Goal: Task Accomplishment & Management: Manage account settings

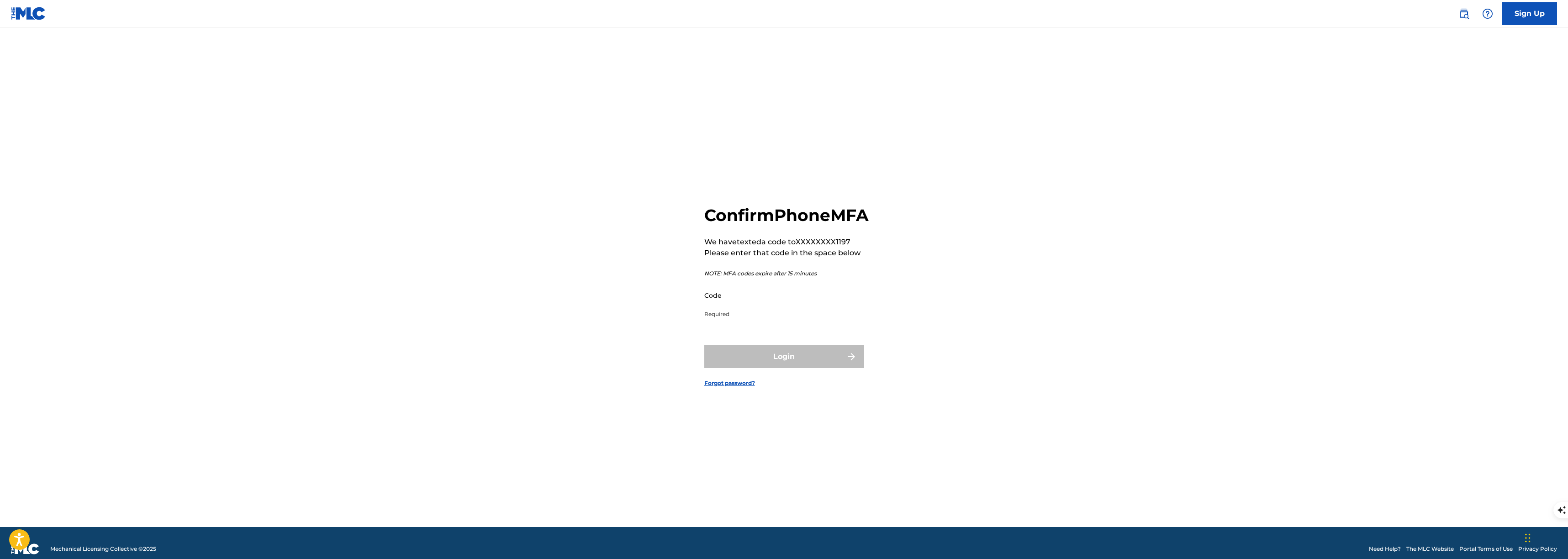
click at [766, 300] on input "Code" at bounding box center [782, 295] width 155 height 26
type input "771783"
click at [704, 345] on button "Login" at bounding box center [784, 357] width 160 height 23
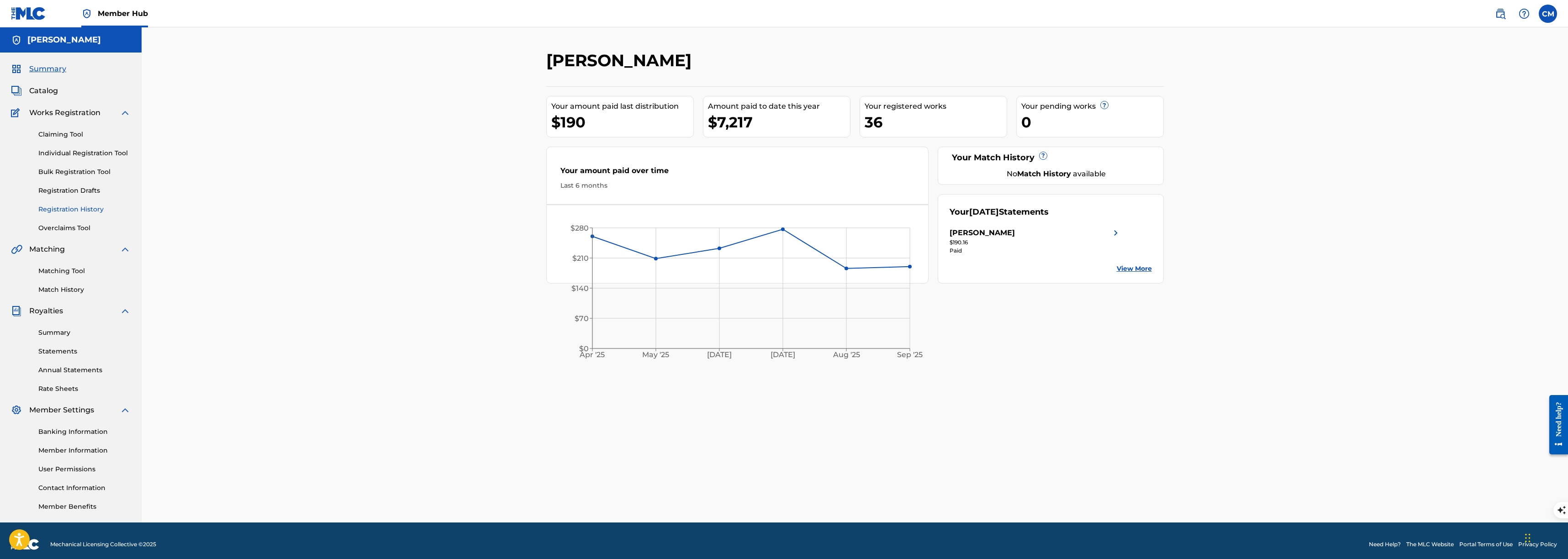
click at [74, 205] on link "Registration History" at bounding box center [85, 209] width 93 height 10
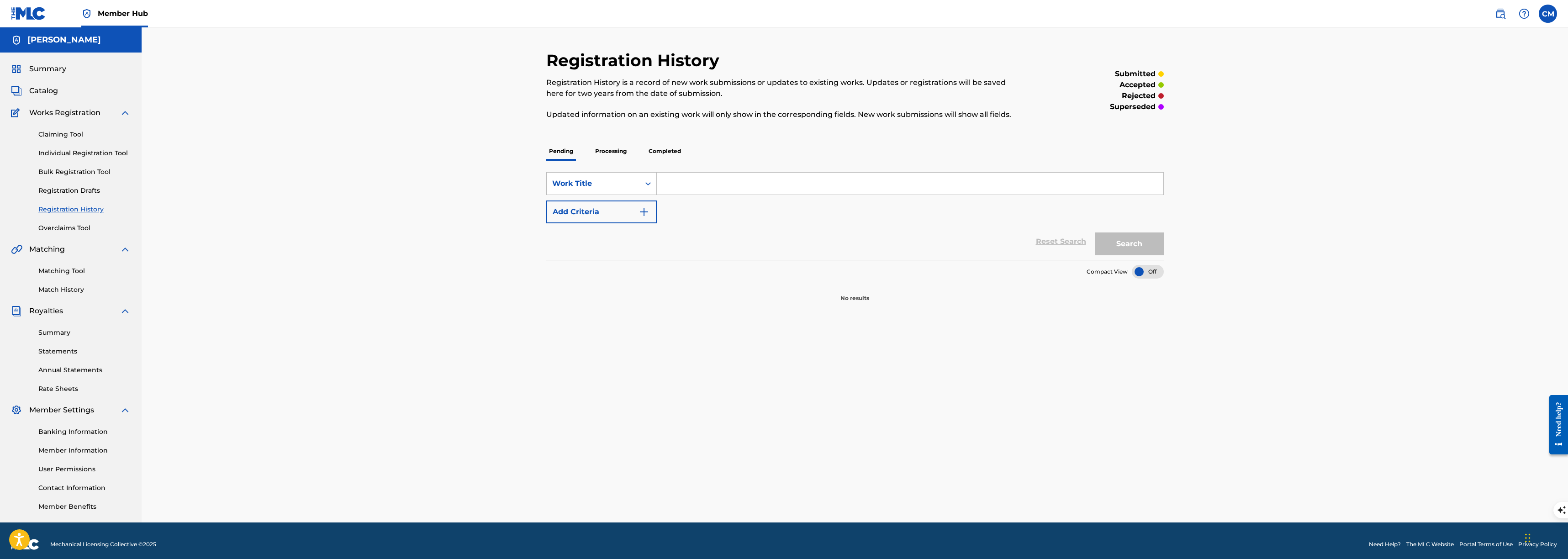
click at [657, 156] on p "Completed" at bounding box center [665, 152] width 38 height 19
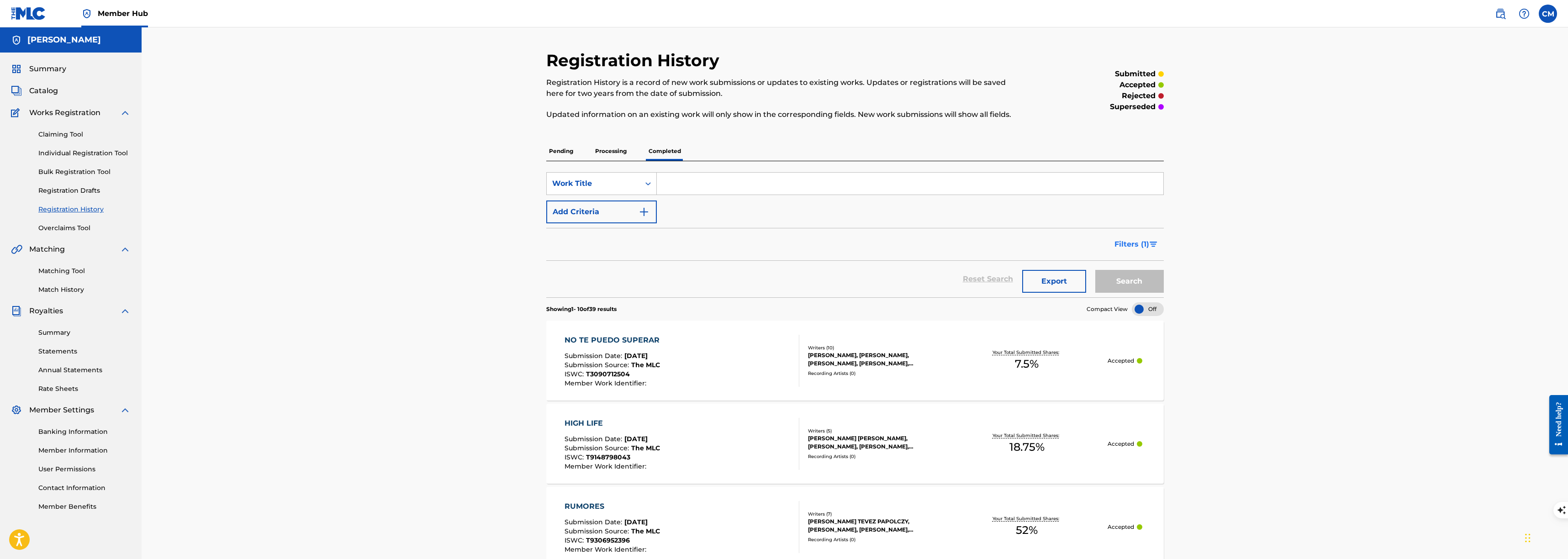
click at [1149, 242] on button "Filters ( 1 )" at bounding box center [1136, 245] width 55 height 23
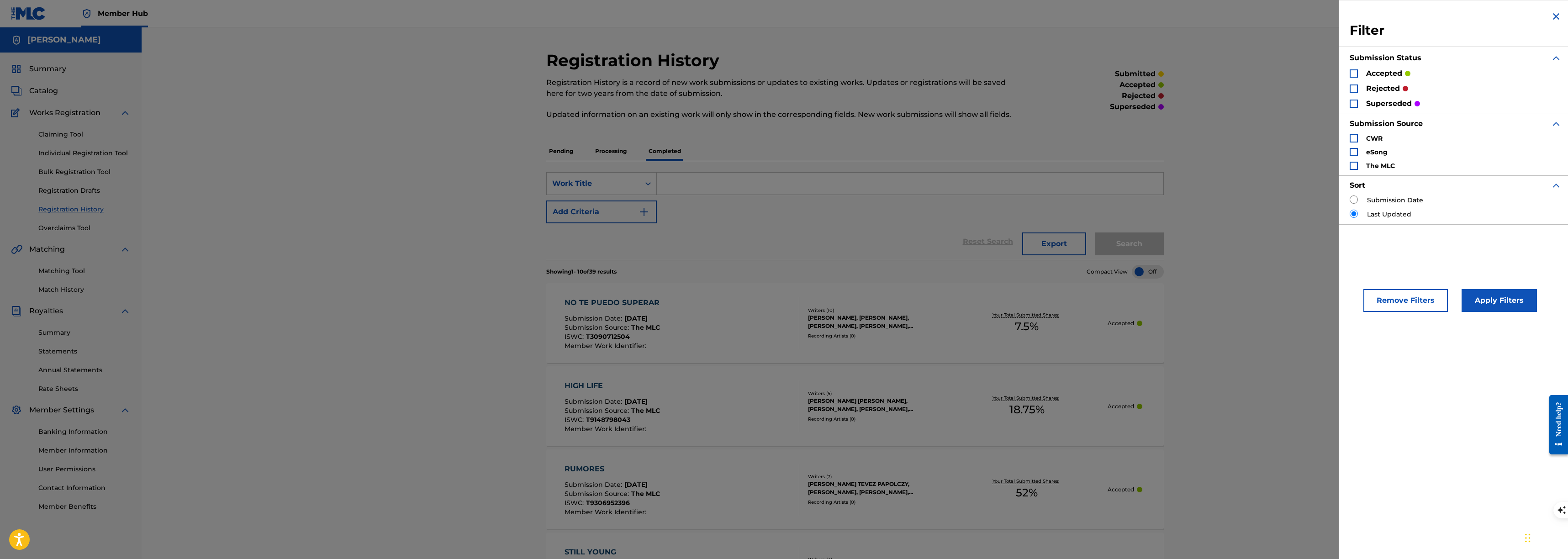
click at [1552, 12] on img "Search Form" at bounding box center [1556, 16] width 11 height 11
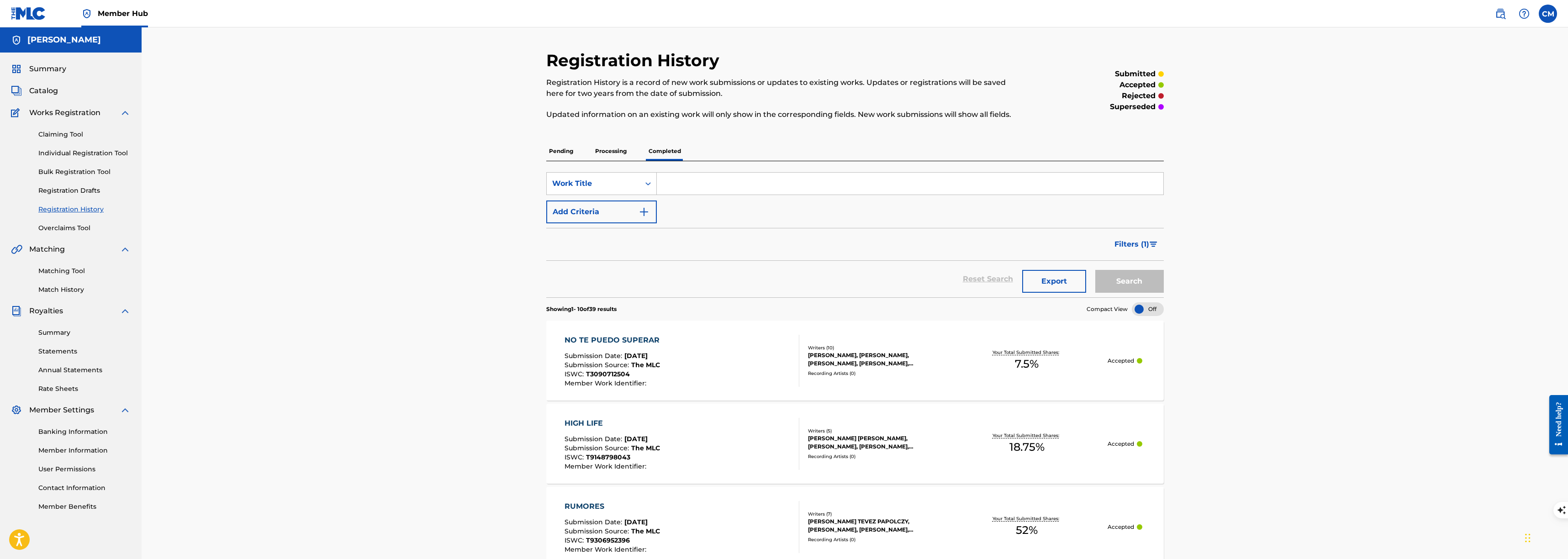
click at [49, 209] on link "Registration History" at bounding box center [85, 209] width 93 height 10
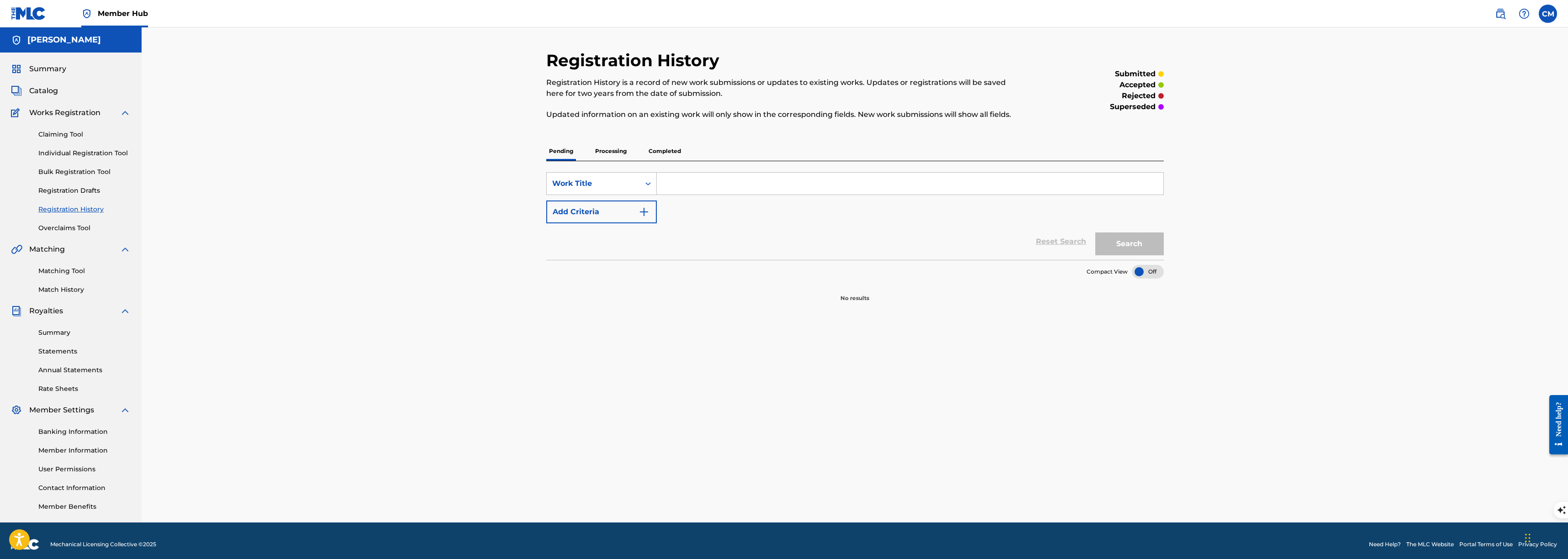
click at [667, 142] on p "Completed" at bounding box center [665, 152] width 38 height 19
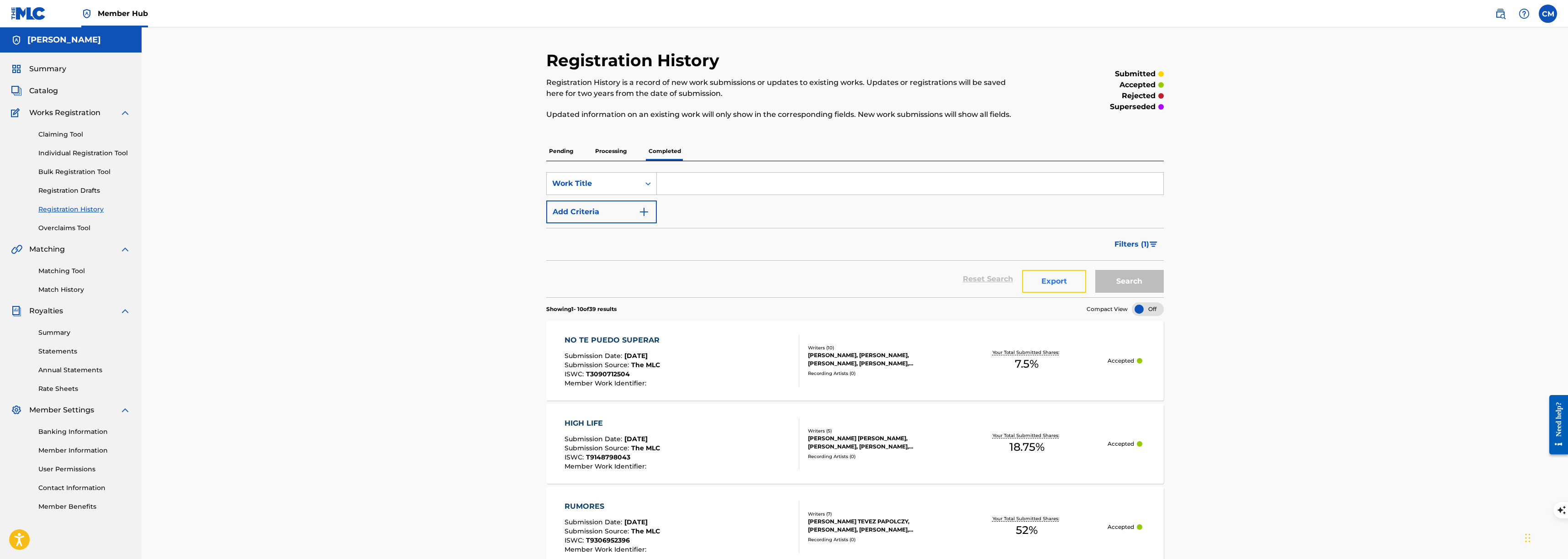
click at [1077, 271] on button "Export" at bounding box center [1054, 281] width 64 height 23
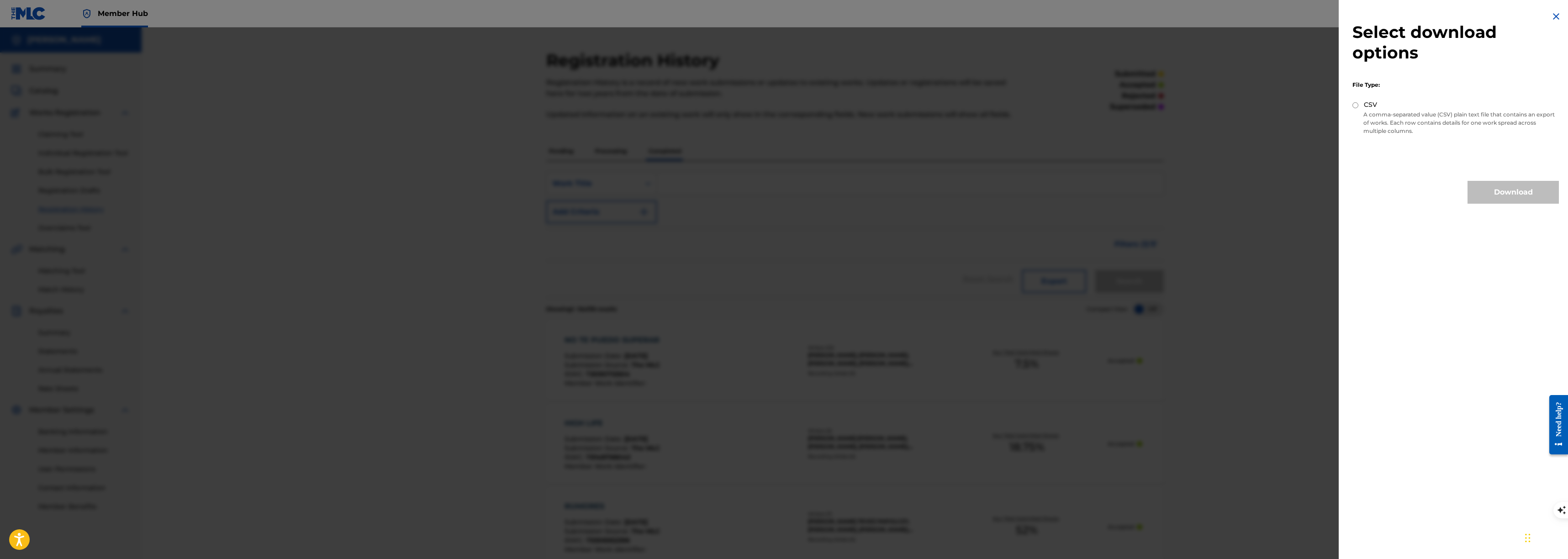
click at [1365, 111] on p "A comma-separated value (CSV) plain text file that contains an export of works.…" at bounding box center [1455, 123] width 206 height 25
click at [1361, 104] on div "CSV" at bounding box center [1455, 105] width 206 height 10
click at [1357, 105] on input "CSV" at bounding box center [1356, 105] width 6 height 6
radio input "true"
click at [1506, 194] on button "Download" at bounding box center [1513, 192] width 91 height 23
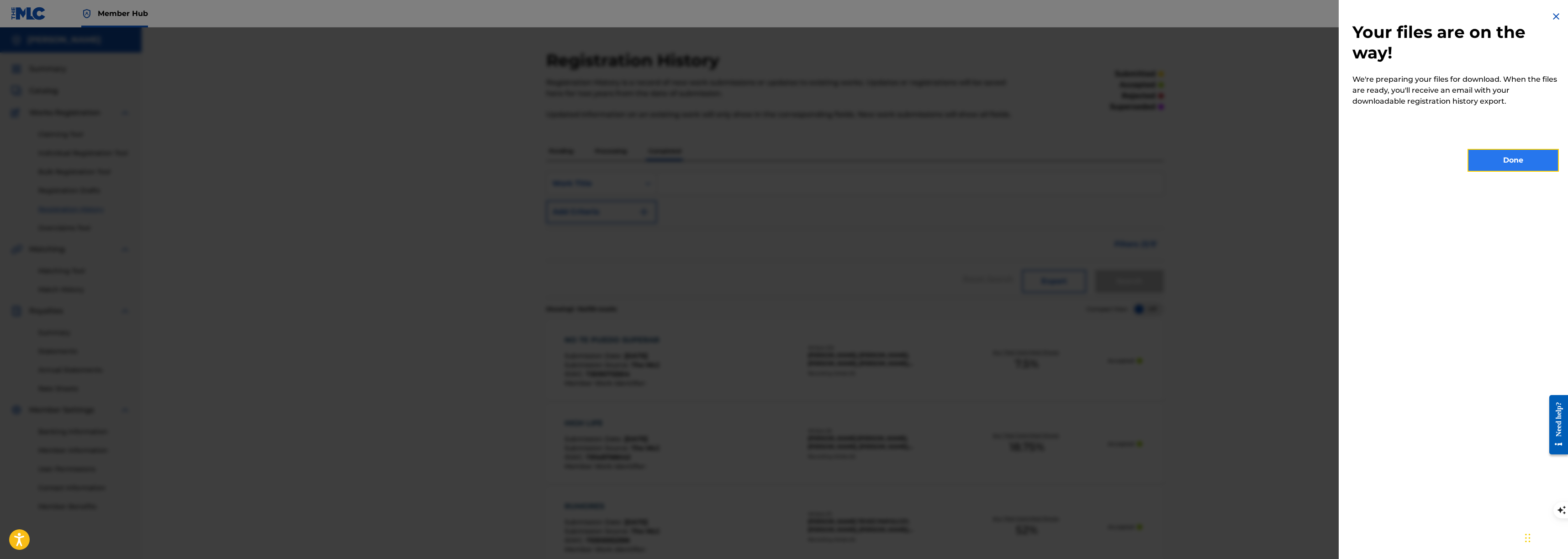
click at [1514, 159] on button "Done" at bounding box center [1513, 161] width 91 height 23
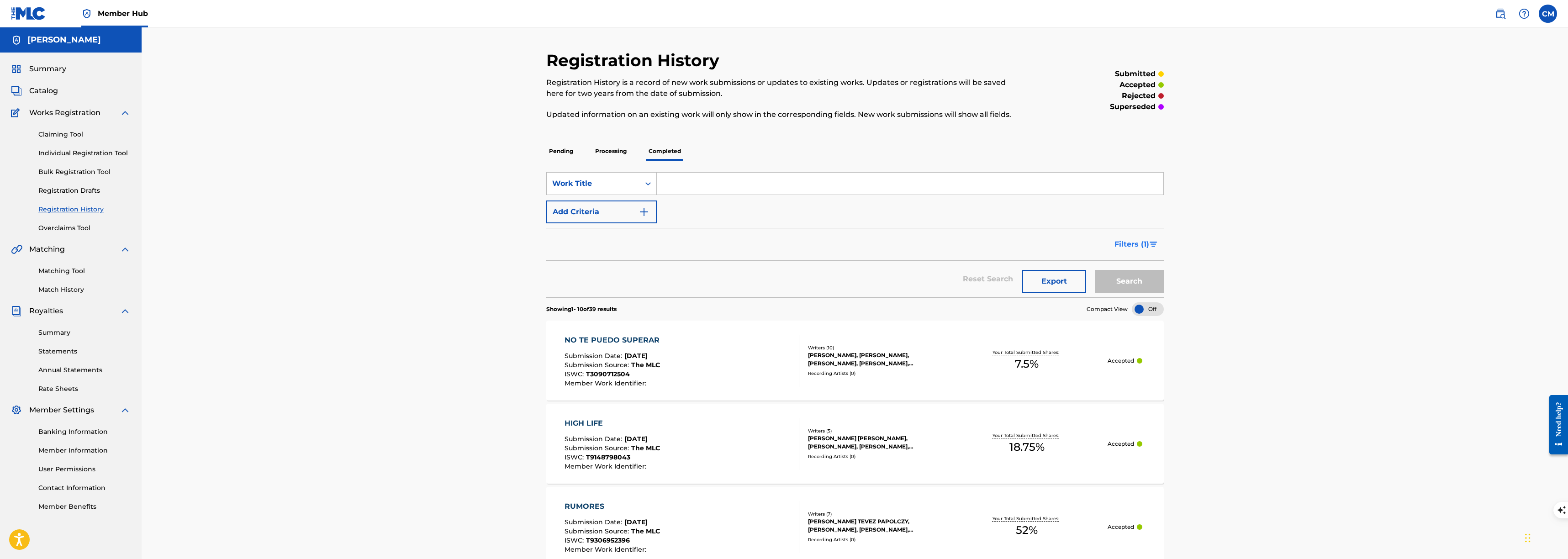
click at [1144, 247] on span "Filters ( 1 )" at bounding box center [1132, 244] width 35 height 11
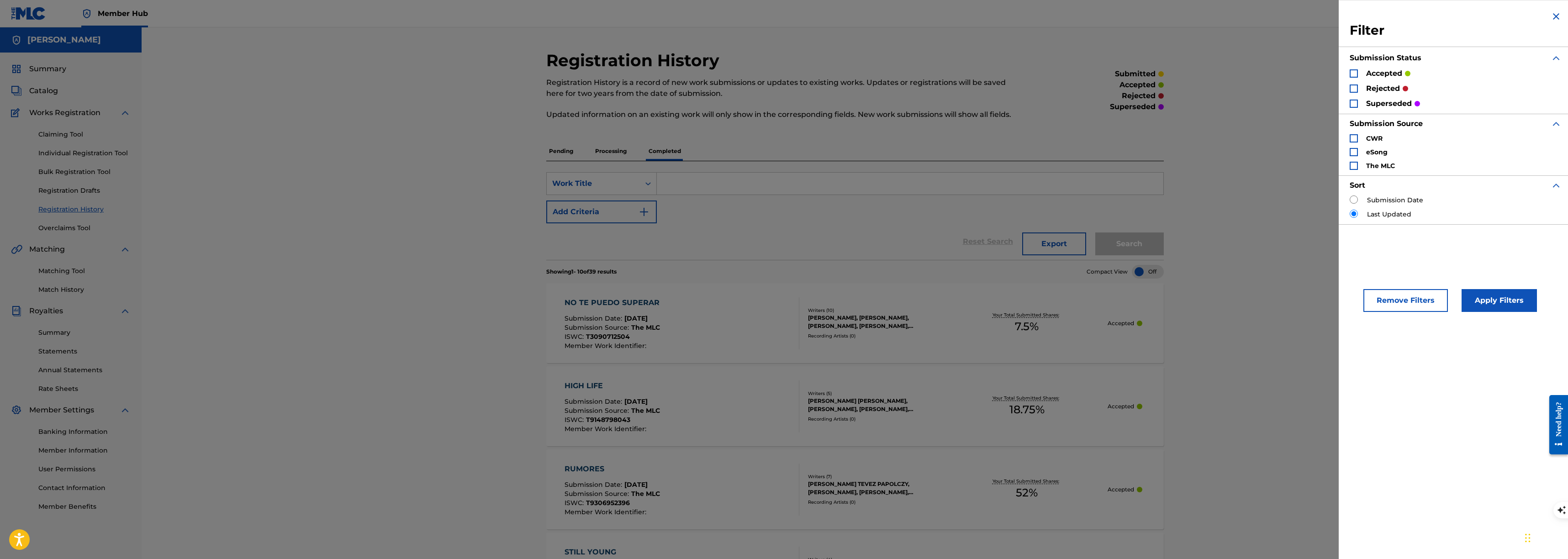
click at [1550, 16] on img "Search Form" at bounding box center [1556, 16] width 11 height 11
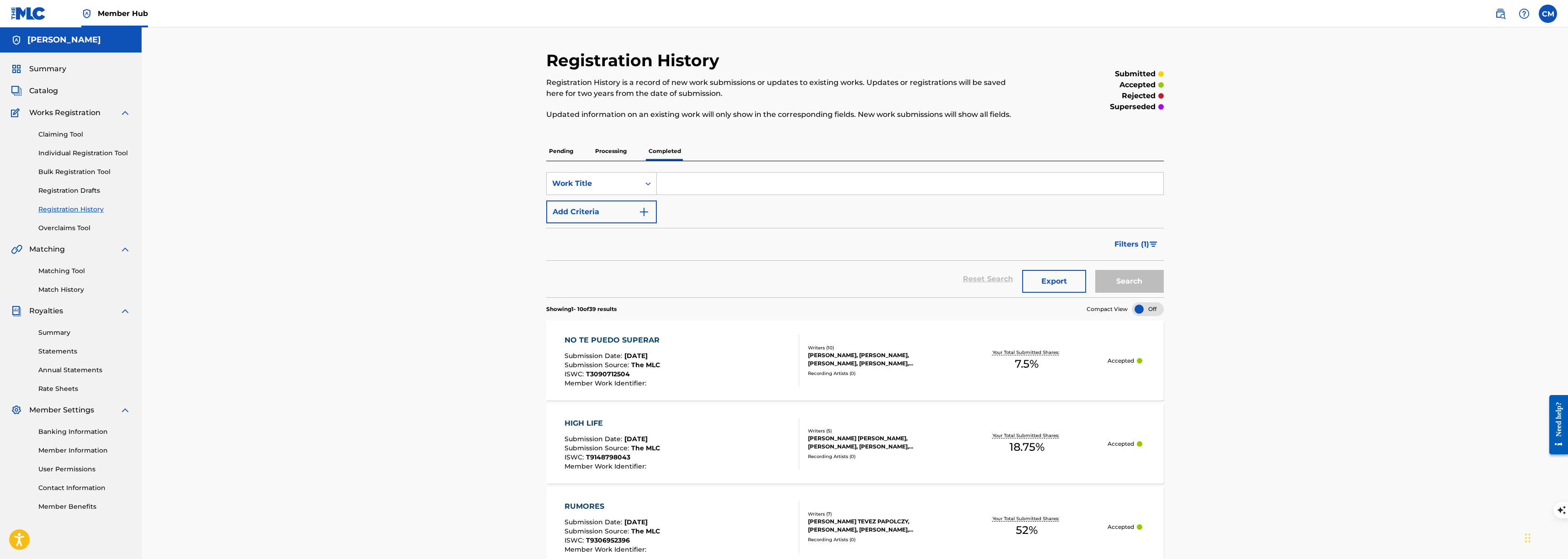
click at [611, 162] on div "SearchWithCriteria36dca7ba-136c-4e19-aed8-1d7f6f9c7c4e Work Title Add Criteria …" at bounding box center [855, 230] width 617 height 136
click at [612, 156] on p "Processing" at bounding box center [611, 152] width 37 height 19
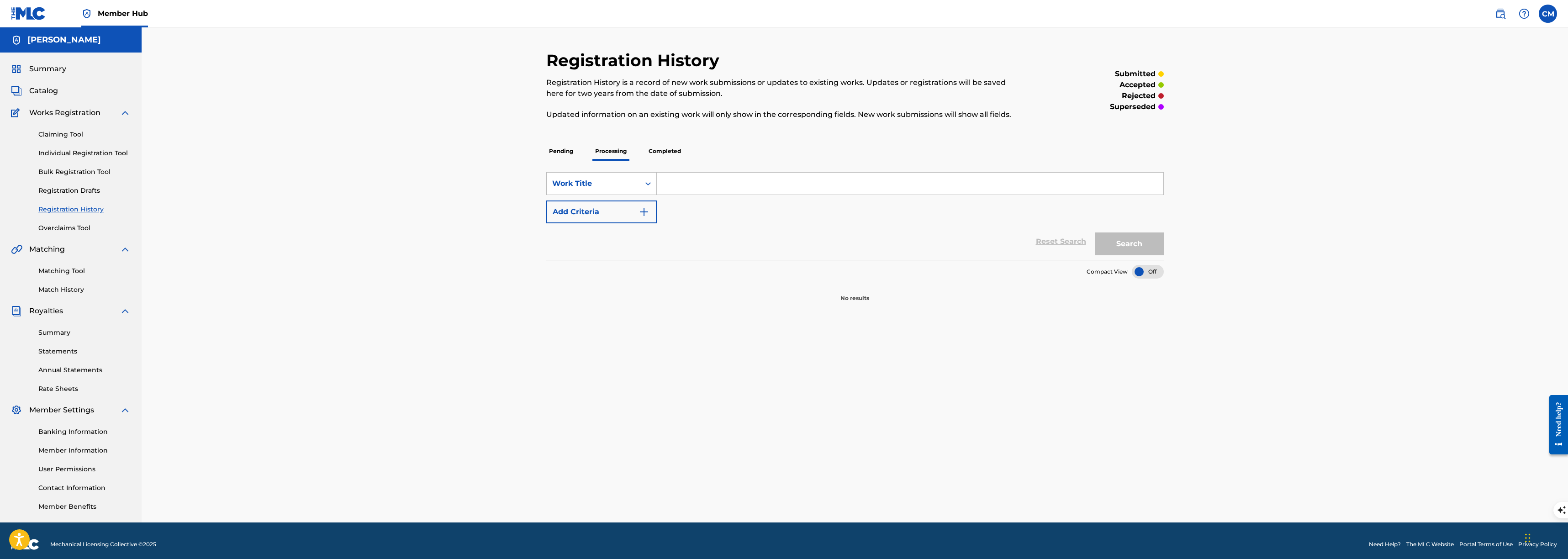
click at [661, 149] on p "Completed" at bounding box center [665, 152] width 38 height 19
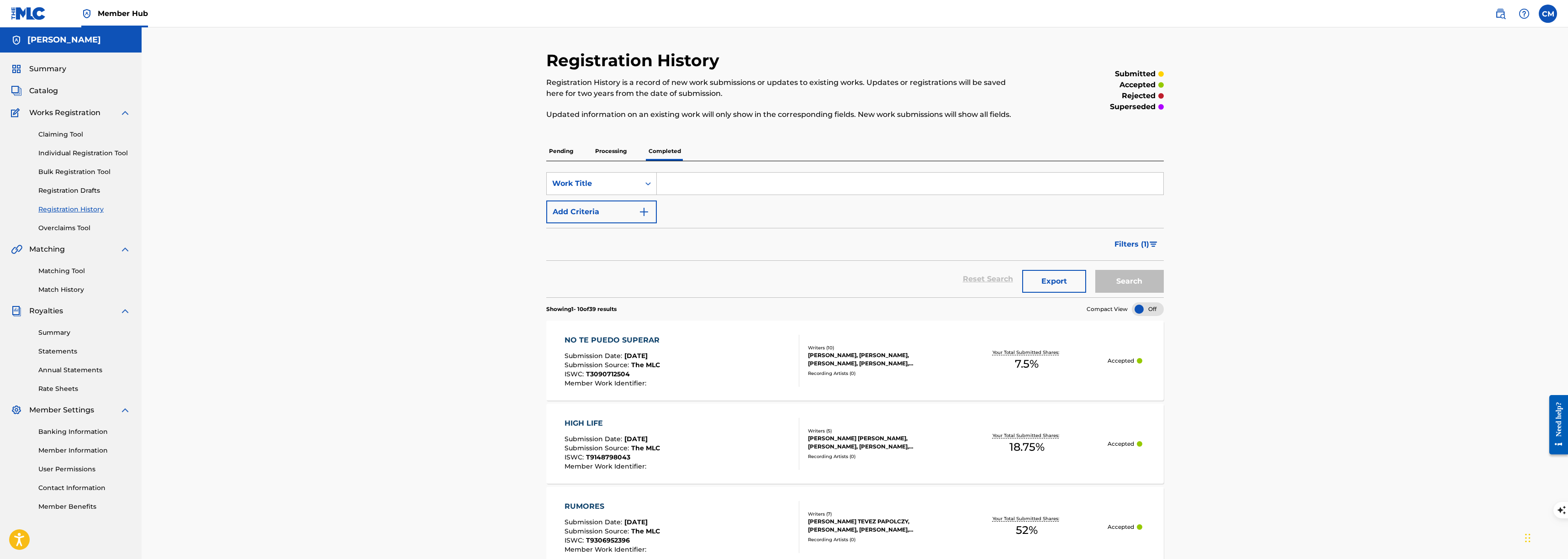
click at [712, 193] on input "Search Form" at bounding box center [910, 184] width 506 height 22
type input "batter up"
click at [1095, 270] on button "Search" at bounding box center [1129, 281] width 69 height 23
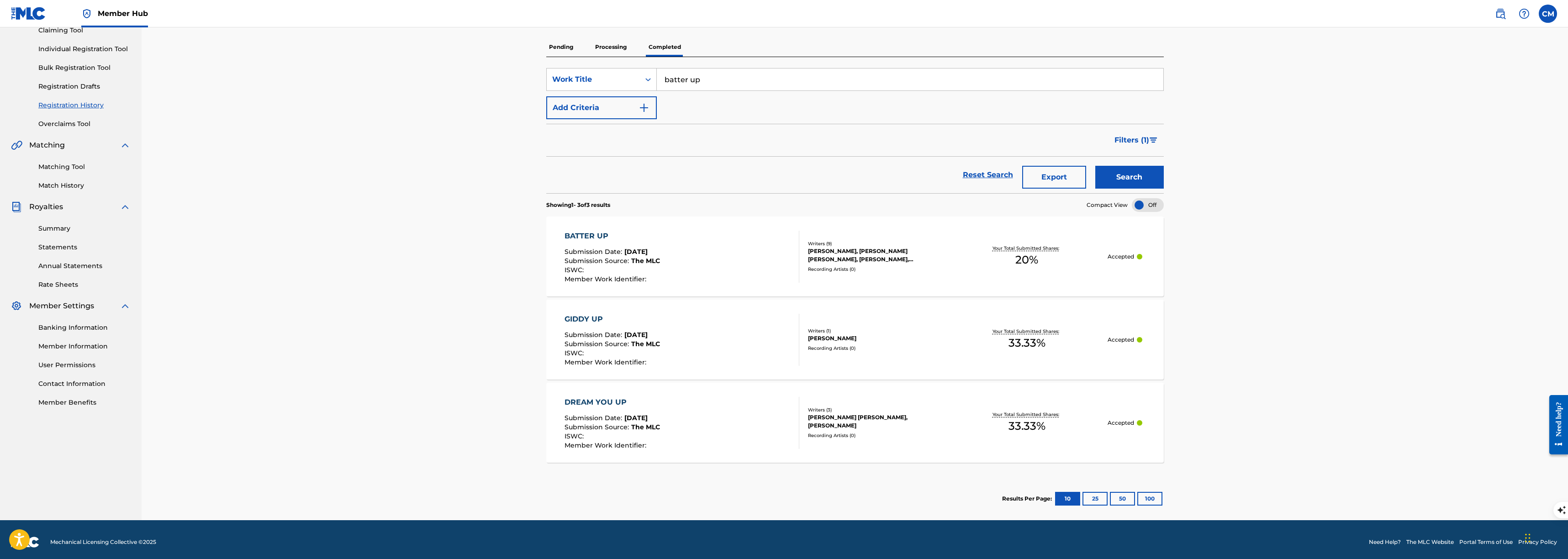
scroll to position [109, 0]
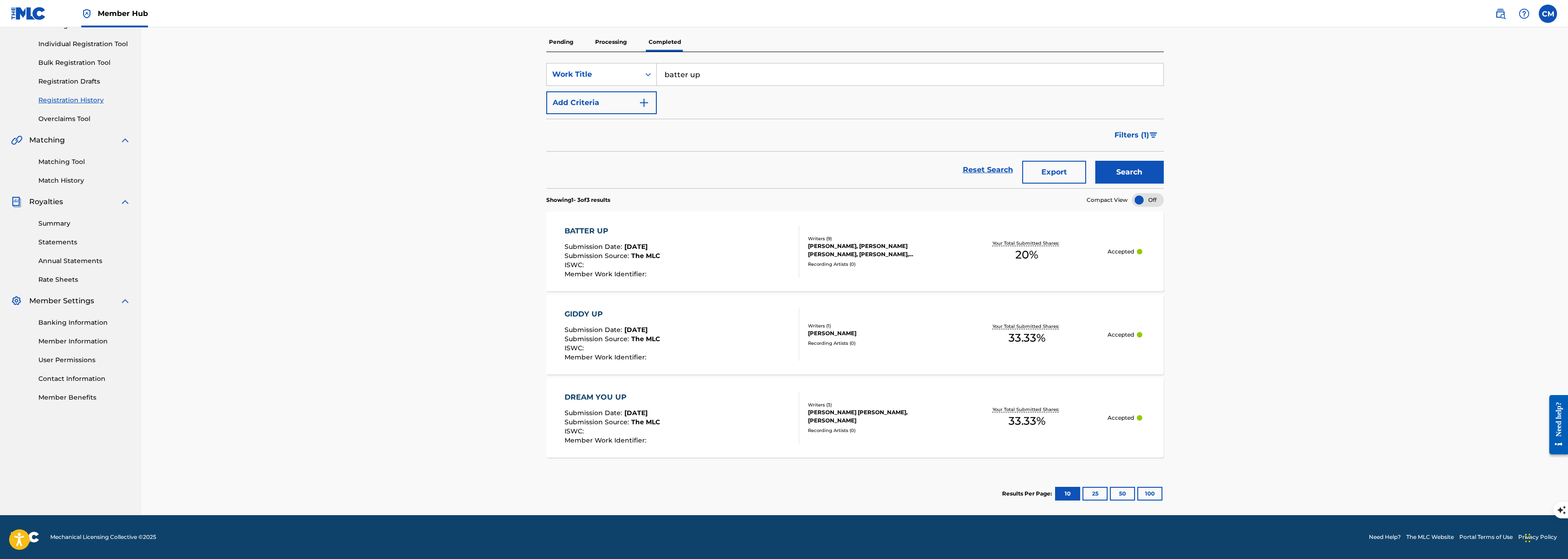
click at [933, 253] on div "[PERSON_NAME], [PERSON_NAME] [PERSON_NAME], [PERSON_NAME], [PERSON_NAME] [PERSO…" at bounding box center [877, 250] width 138 height 16
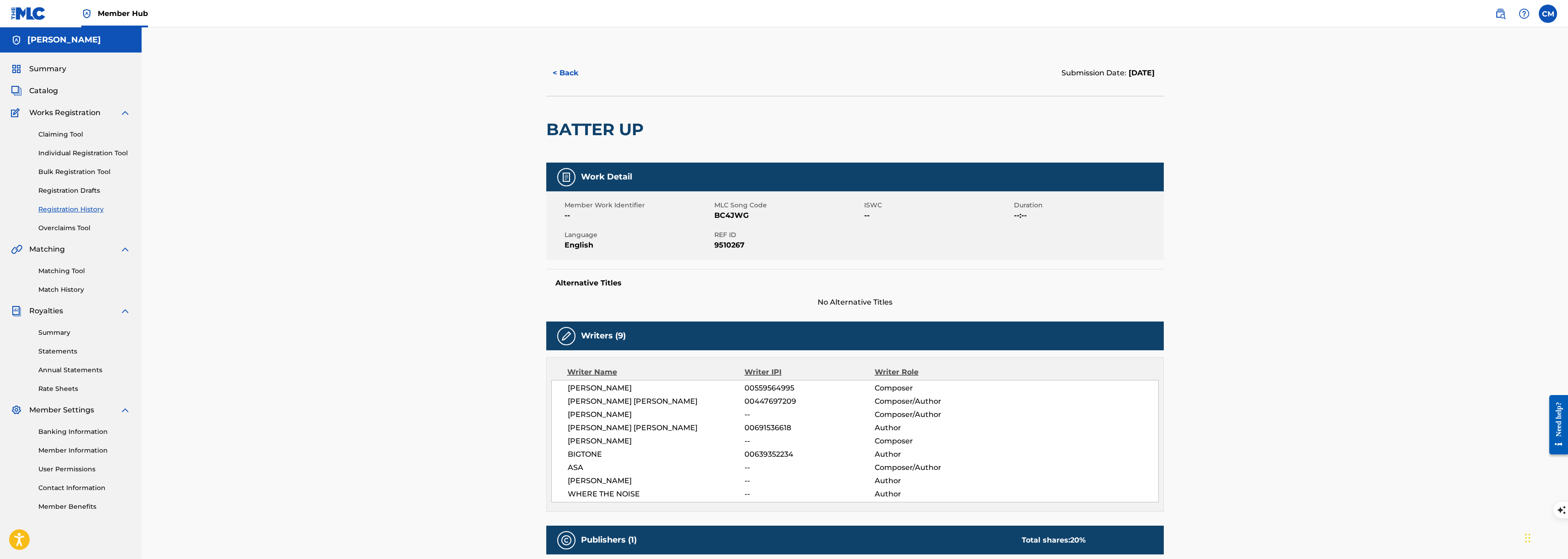
scroll to position [7, 0]
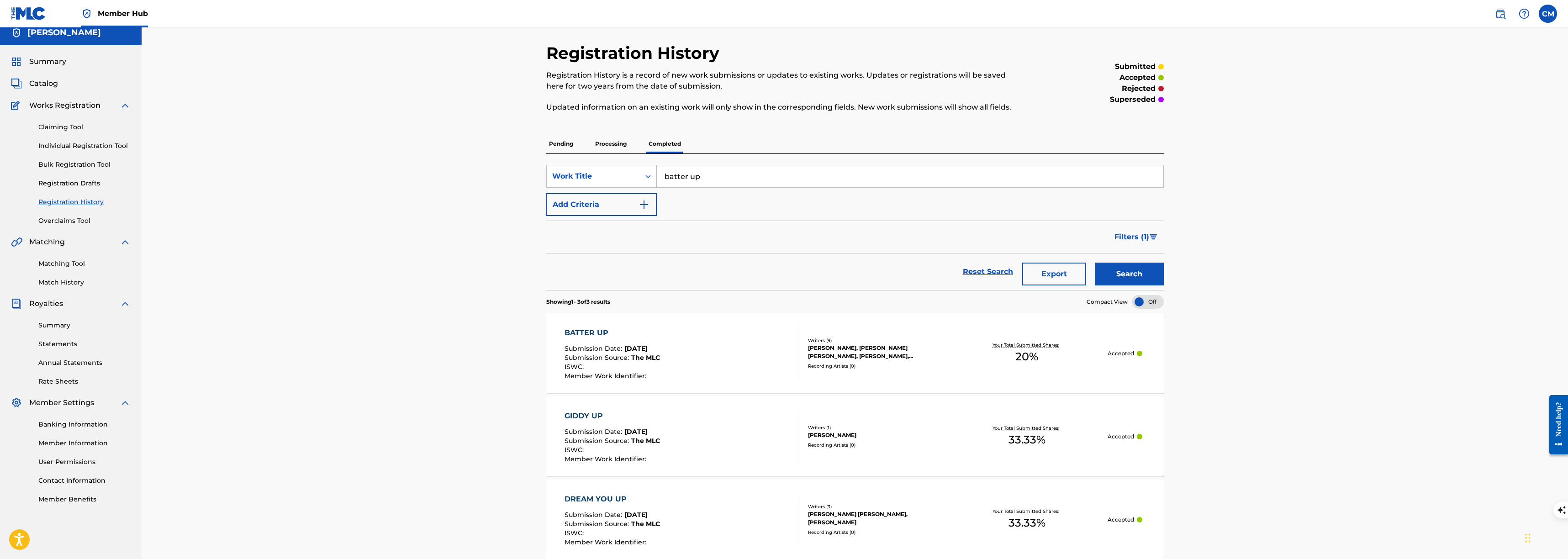
click at [587, 328] on div "BATTER UP" at bounding box center [612, 333] width 96 height 11
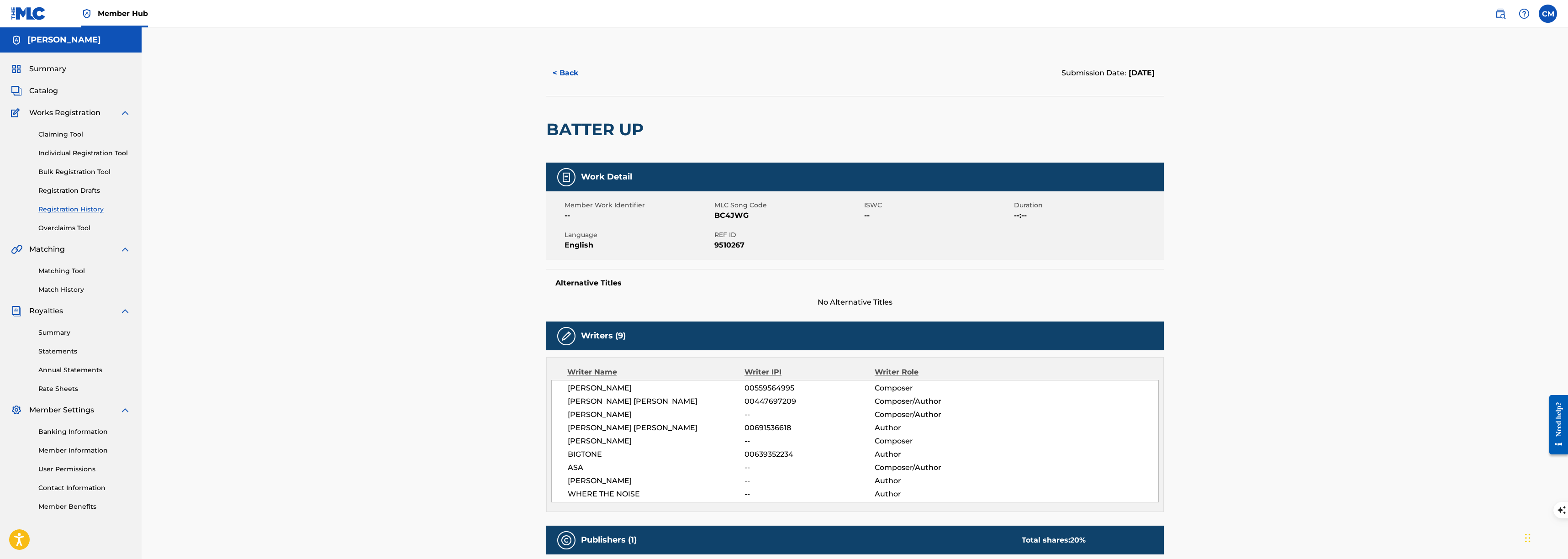
click at [86, 205] on link "Registration History" at bounding box center [85, 209] width 93 height 10
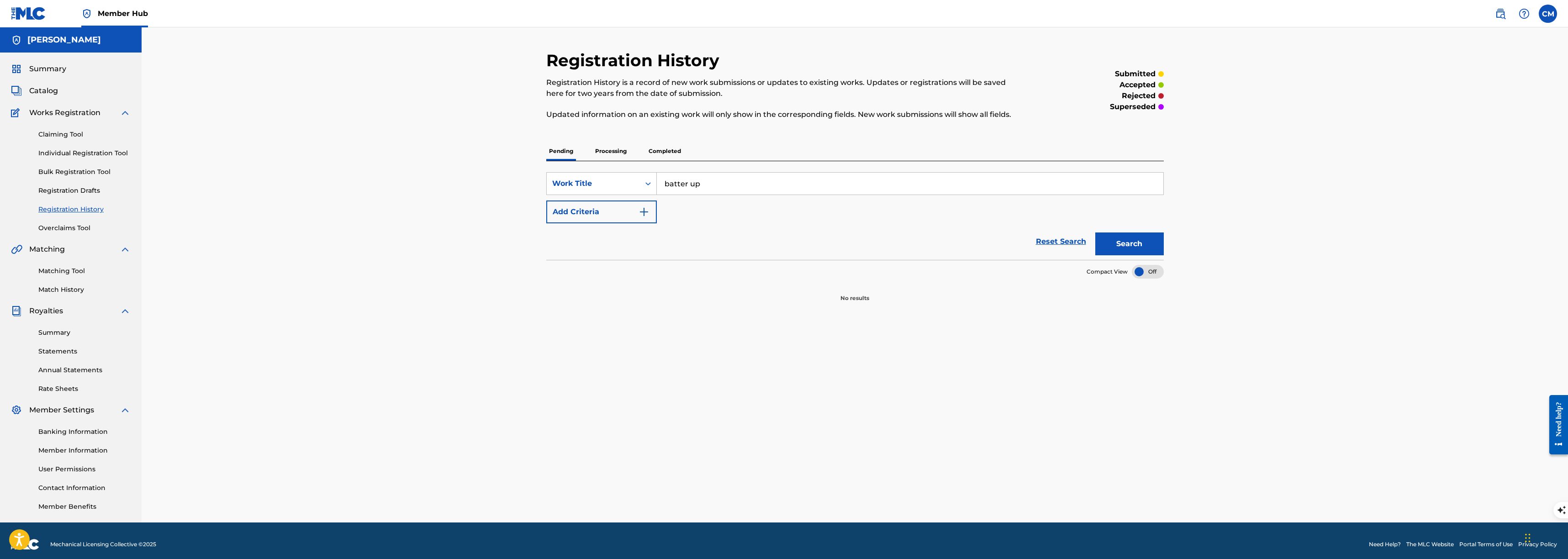
click at [671, 146] on p "Completed" at bounding box center [665, 152] width 38 height 19
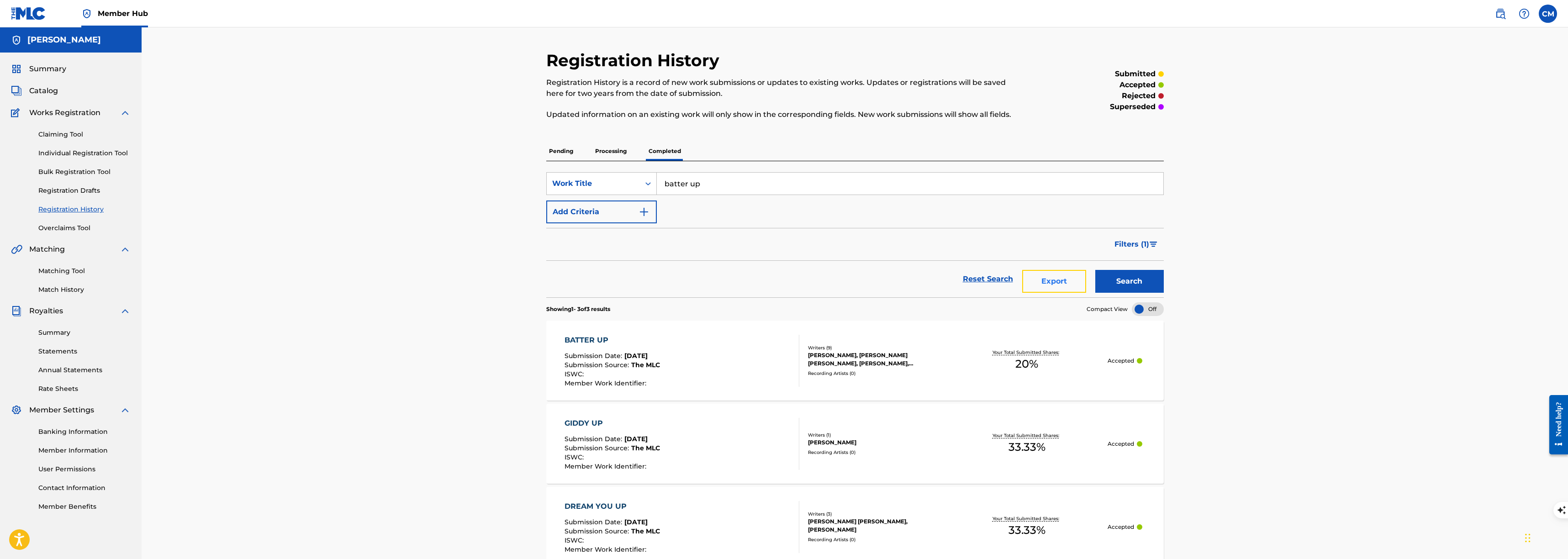
click at [1051, 287] on button "Export" at bounding box center [1054, 281] width 64 height 23
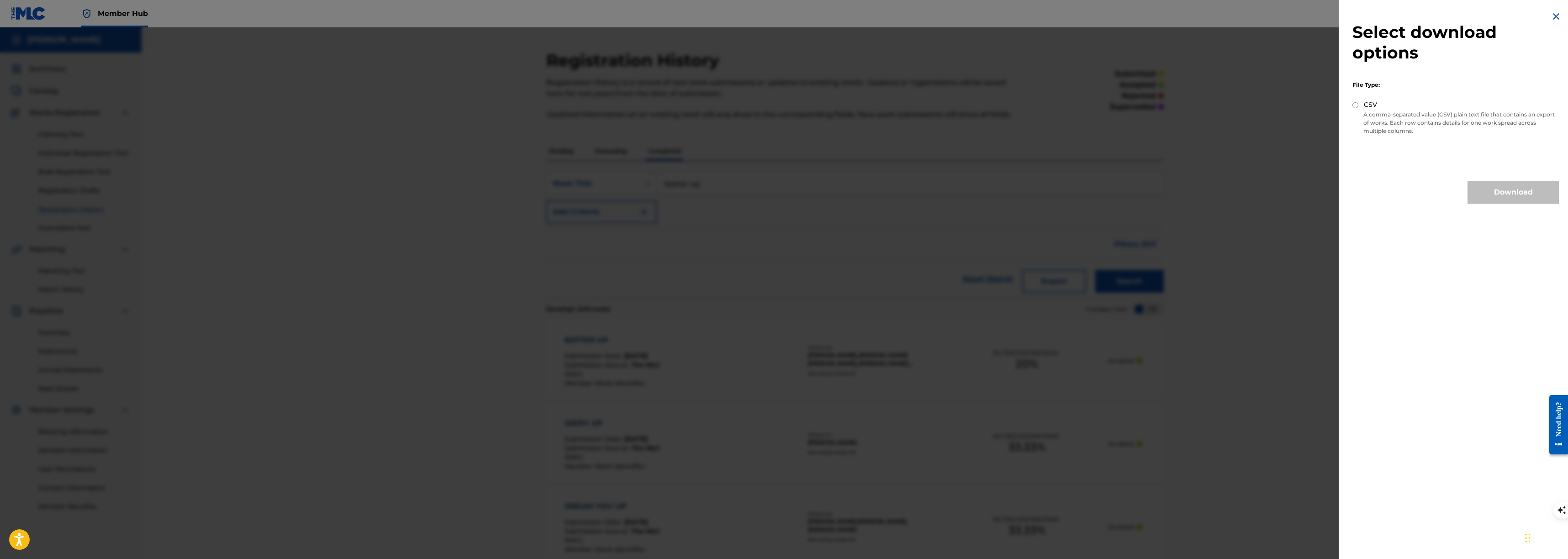
click at [1353, 107] on input "CSV" at bounding box center [1356, 105] width 6 height 6
radio input "true"
click at [1478, 186] on button "Download" at bounding box center [1513, 192] width 91 height 23
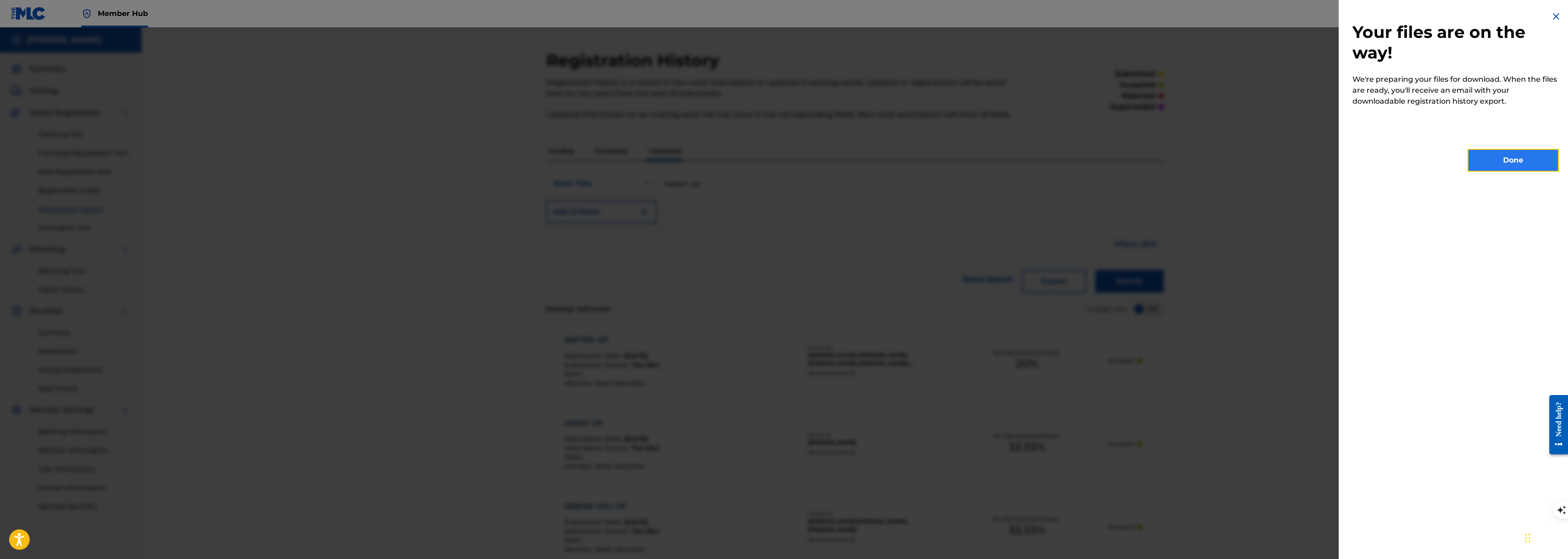
click at [1502, 170] on button "Done" at bounding box center [1513, 161] width 91 height 23
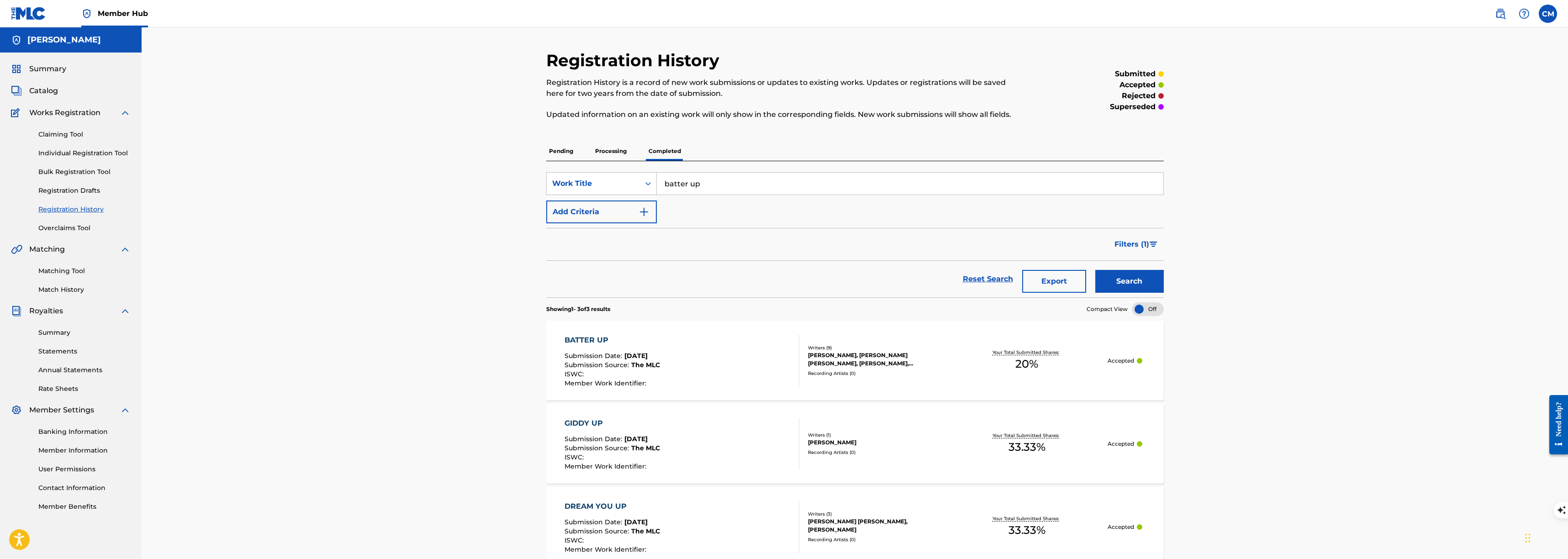
click at [231, 177] on div "Registration History Registration History is a record of new work submissions o…" at bounding box center [855, 326] width 1426 height 597
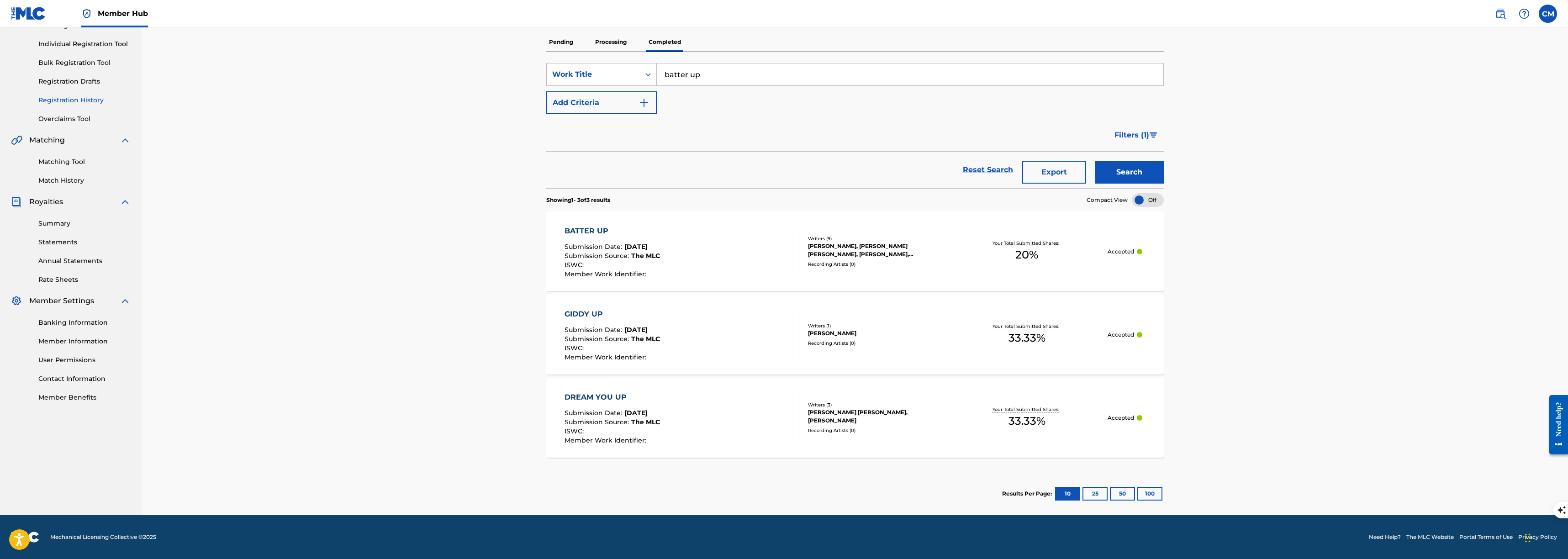
click at [444, 220] on div "Registration History Registration History is a record of new work submissions o…" at bounding box center [855, 217] width 1426 height 597
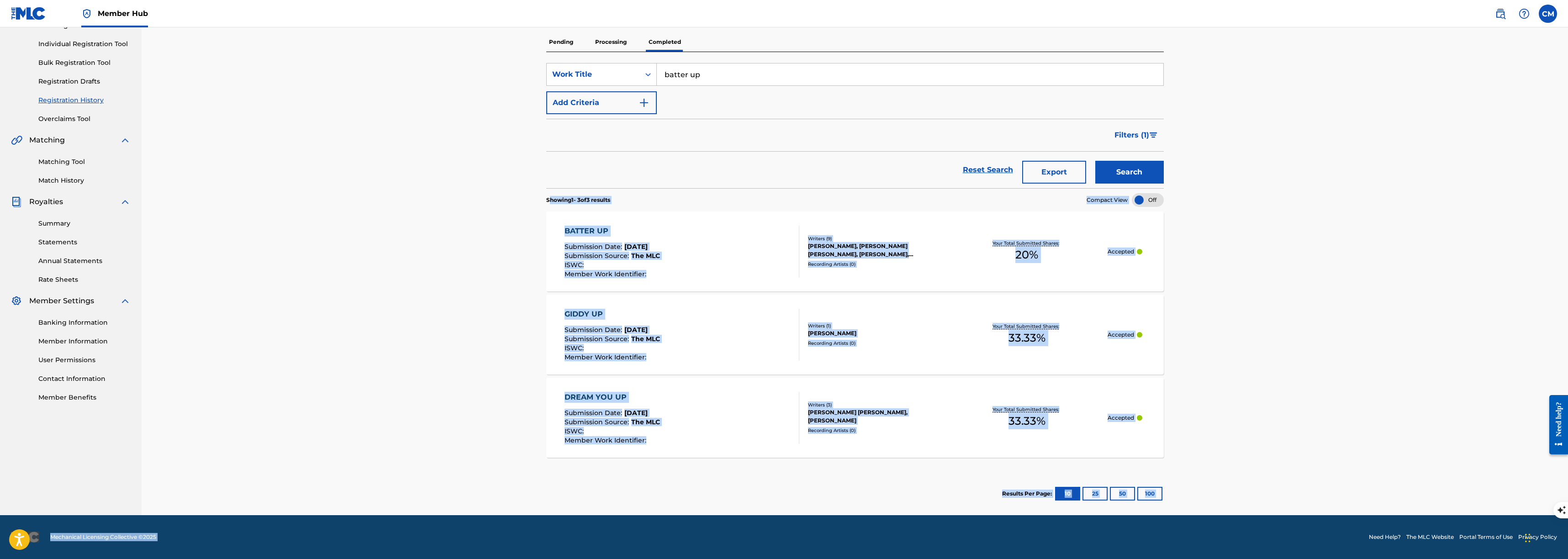
drag, startPoint x: 563, startPoint y: 197, endPoint x: 1231, endPoint y: 532, distance: 747.3
click at [1231, 532] on div "Member Hub CM CM [PERSON_NAME] [PERSON_NAME][EMAIL_ADDRESS][DOMAIN_NAME] Notifi…" at bounding box center [784, 225] width 1568 height 669
click at [1230, 431] on div "Registration History Registration History is a record of new work submissions o…" at bounding box center [855, 217] width 1426 height 597
drag, startPoint x: 1228, startPoint y: 457, endPoint x: 411, endPoint y: 146, distance: 874.2
click at [422, 147] on div "Registration History Registration History is a record of new work submissions o…" at bounding box center [855, 217] width 1426 height 597
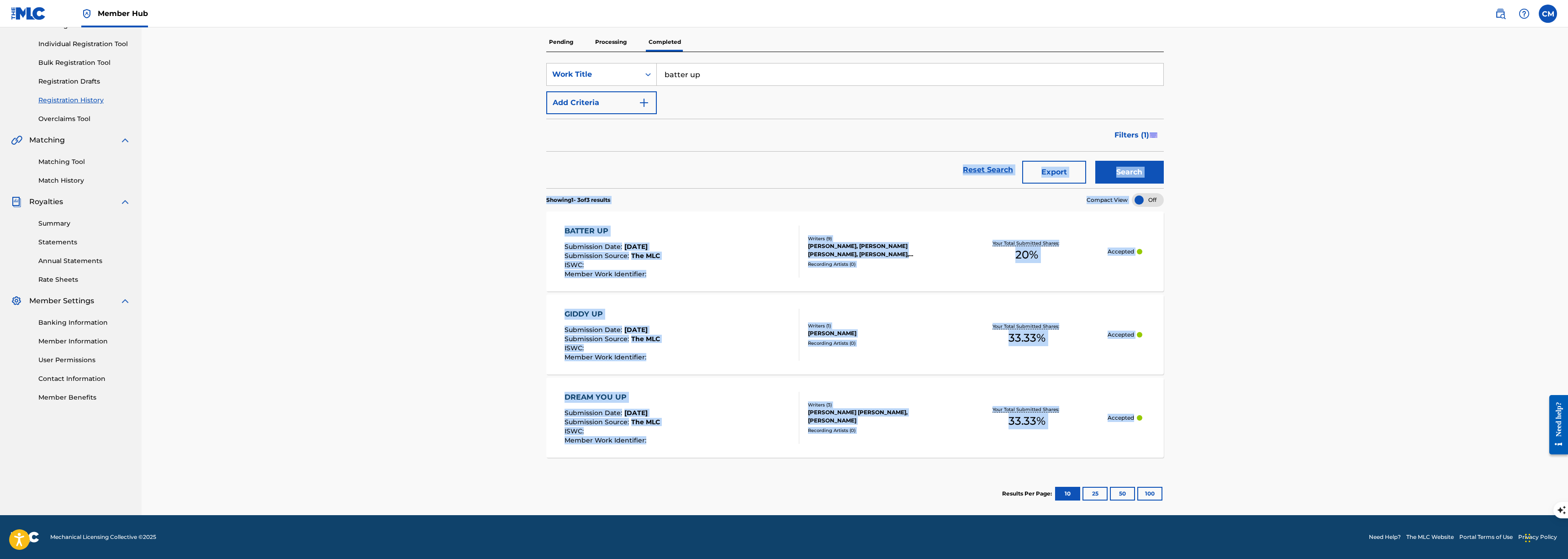
click at [383, 146] on div "Registration History Registration History is a record of new work submissions o…" at bounding box center [855, 217] width 1426 height 597
drag, startPoint x: 1178, startPoint y: 448, endPoint x: 427, endPoint y: 98, distance: 828.6
click at [427, 98] on div "Registration History Registration History is a record of new work submissions o…" at bounding box center [855, 217] width 1426 height 597
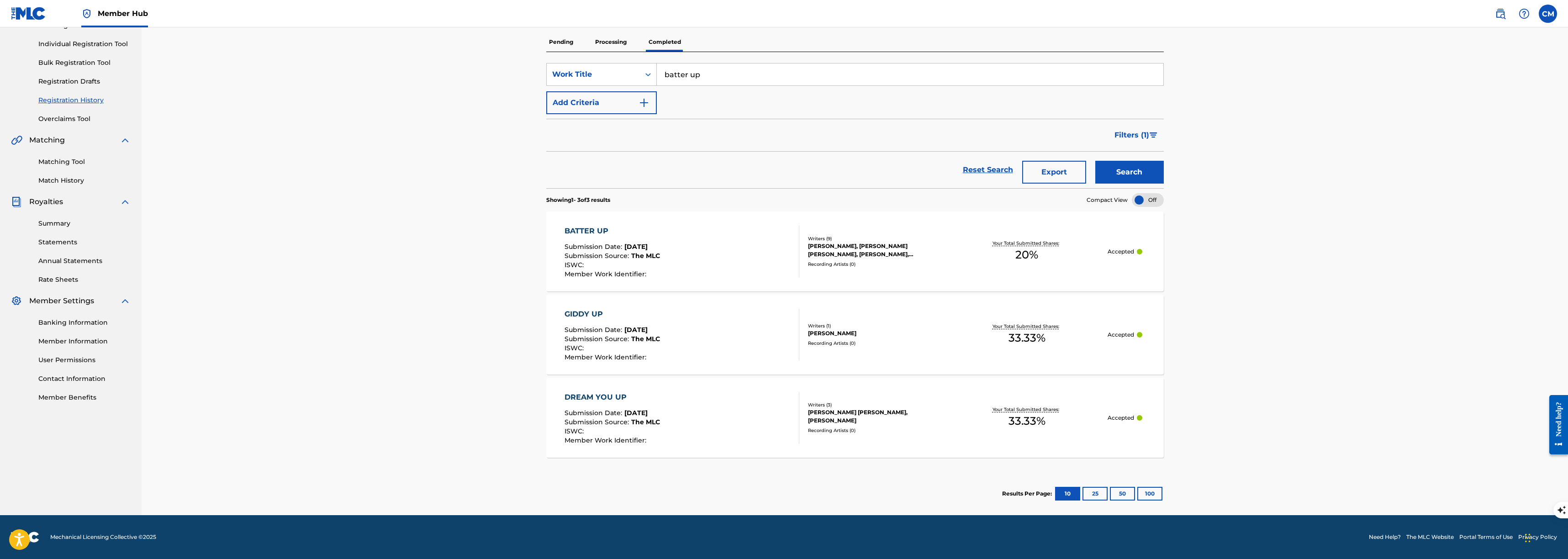
click at [427, 106] on div "Registration History Registration History is a record of new work submissions o…" at bounding box center [855, 217] width 1426 height 597
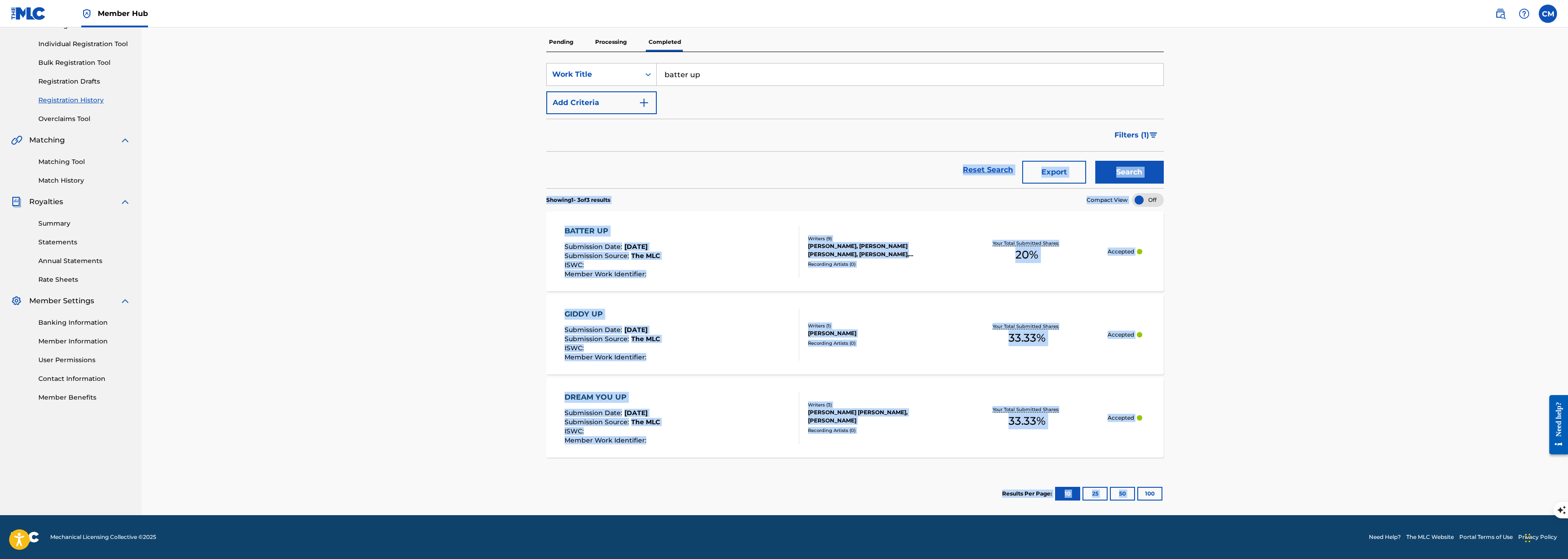
drag, startPoint x: 478, startPoint y: 164, endPoint x: 1291, endPoint y: 474, distance: 870.1
click at [1299, 476] on div "Registration History Registration History is a record of new work submissions o…" at bounding box center [855, 217] width 1426 height 597
click at [1291, 474] on div "Registration History Registration History is a record of new work submissions o…" at bounding box center [855, 217] width 1426 height 597
drag, startPoint x: 1282, startPoint y: 471, endPoint x: 373, endPoint y: 120, distance: 974.4
click at [373, 120] on div "Registration History Registration History is a record of new work submissions o…" at bounding box center [855, 217] width 1426 height 597
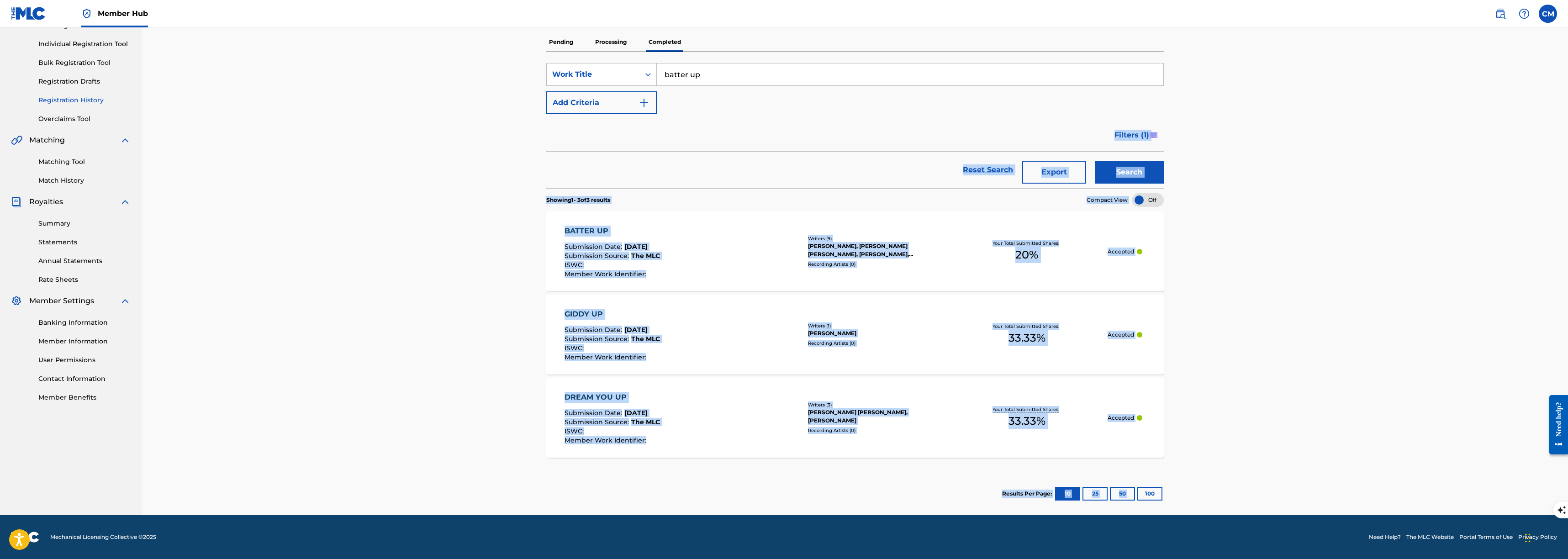
click at [369, 125] on div "Registration History Registration History is a record of new work submissions o…" at bounding box center [855, 217] width 1426 height 597
drag, startPoint x: 669, startPoint y: 197, endPoint x: 1287, endPoint y: 428, distance: 659.8
click at [1259, 399] on div "Registration History Registration History is a record of new work submissions o…" at bounding box center [855, 217] width 1426 height 597
click at [1300, 450] on div "Registration History Registration History is a record of new work submissions o…" at bounding box center [855, 217] width 1426 height 597
drag, startPoint x: 1274, startPoint y: 440, endPoint x: 473, endPoint y: 196, distance: 837.3
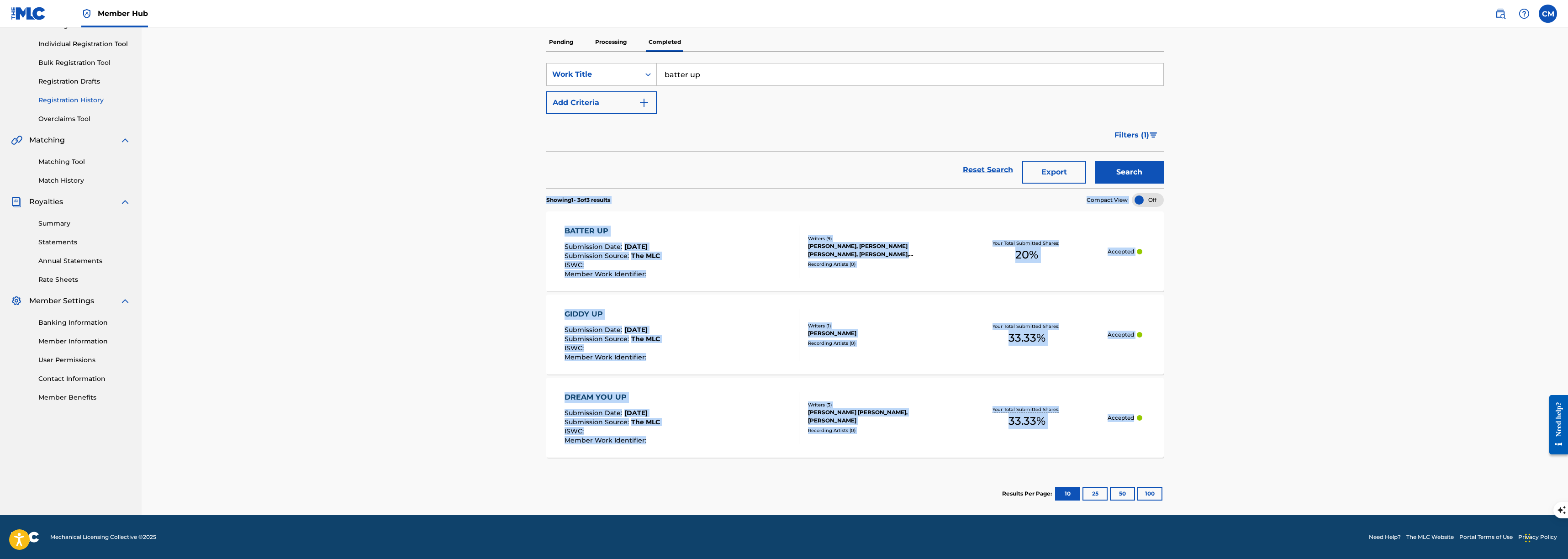
click at [473, 196] on div "Registration History Registration History is a record of new work submissions o…" at bounding box center [855, 217] width 1426 height 597
click at [472, 194] on div "Registration History Registration History is a record of new work submissions o…" at bounding box center [855, 217] width 1426 height 597
drag, startPoint x: 478, startPoint y: 195, endPoint x: 1206, endPoint y: 466, distance: 776.8
click at [1206, 466] on div "Registration History Registration History is a record of new work submissions o…" at bounding box center [855, 217] width 1426 height 597
click at [1206, 464] on div "Registration History Registration History is a record of new work submissions o…" at bounding box center [855, 217] width 1426 height 597
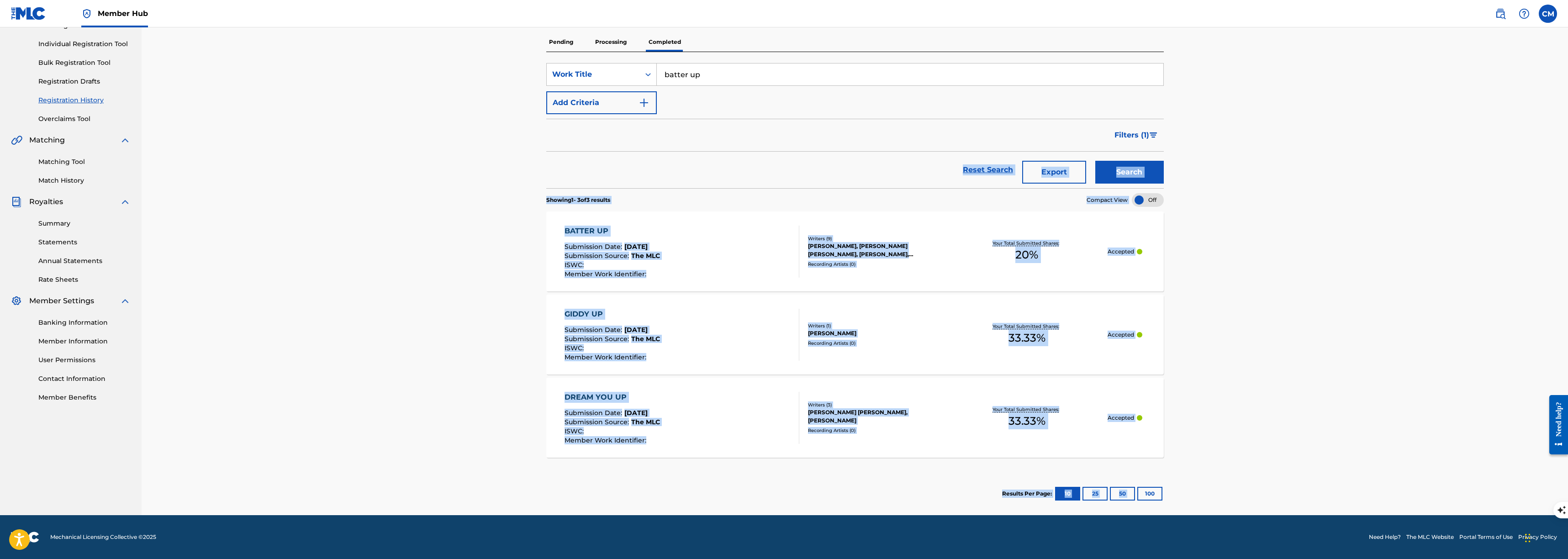
drag, startPoint x: 1103, startPoint y: 391, endPoint x: 494, endPoint y: 175, distance: 646.2
click at [494, 175] on div "Registration History Registration History is a record of new work submissions o…" at bounding box center [855, 217] width 1426 height 597
click at [495, 183] on div "Registration History Registration History is a record of new work submissions o…" at bounding box center [855, 217] width 1426 height 597
drag, startPoint x: 533, startPoint y: 194, endPoint x: 1197, endPoint y: 438, distance: 707.4
click at [1191, 432] on div "Registration History Registration History is a record of new work submissions o…" at bounding box center [855, 217] width 1426 height 597
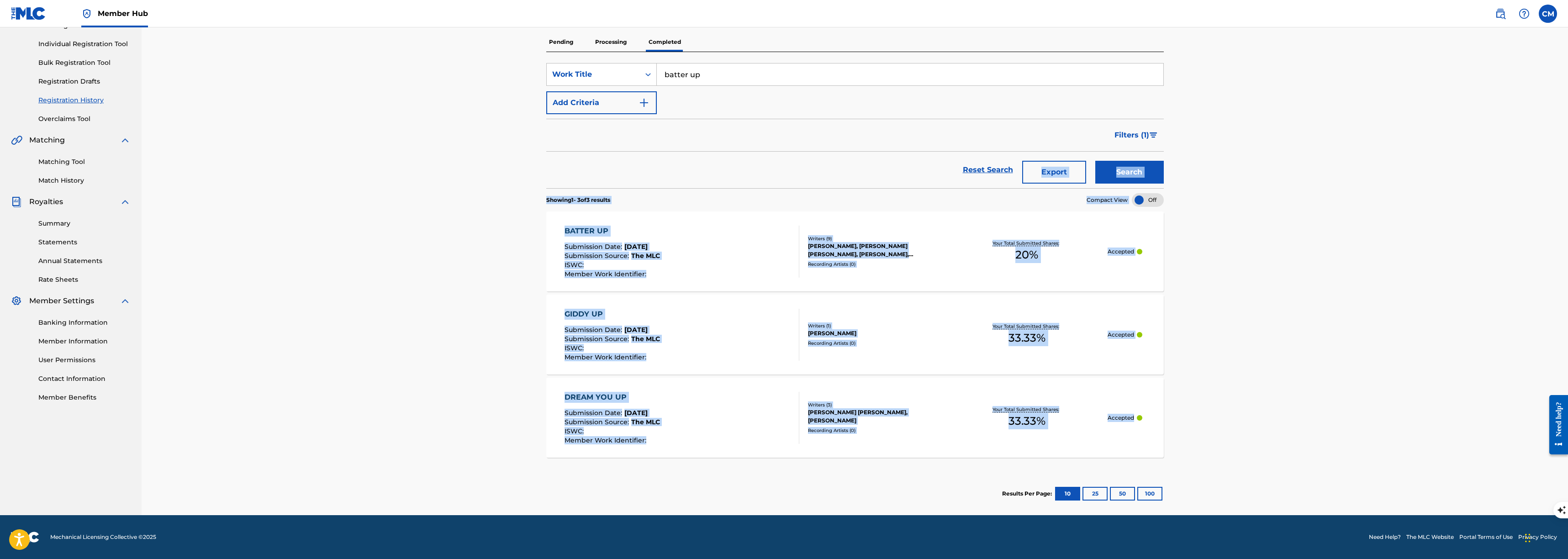
click at [1200, 443] on div "Registration History Registration History is a record of new work submissions o…" at bounding box center [855, 217] width 1426 height 597
drag, startPoint x: 1207, startPoint y: 459, endPoint x: 377, endPoint y: 220, distance: 863.7
click at [376, 220] on div "Registration History Registration History is a record of new work submissions o…" at bounding box center [855, 217] width 1426 height 597
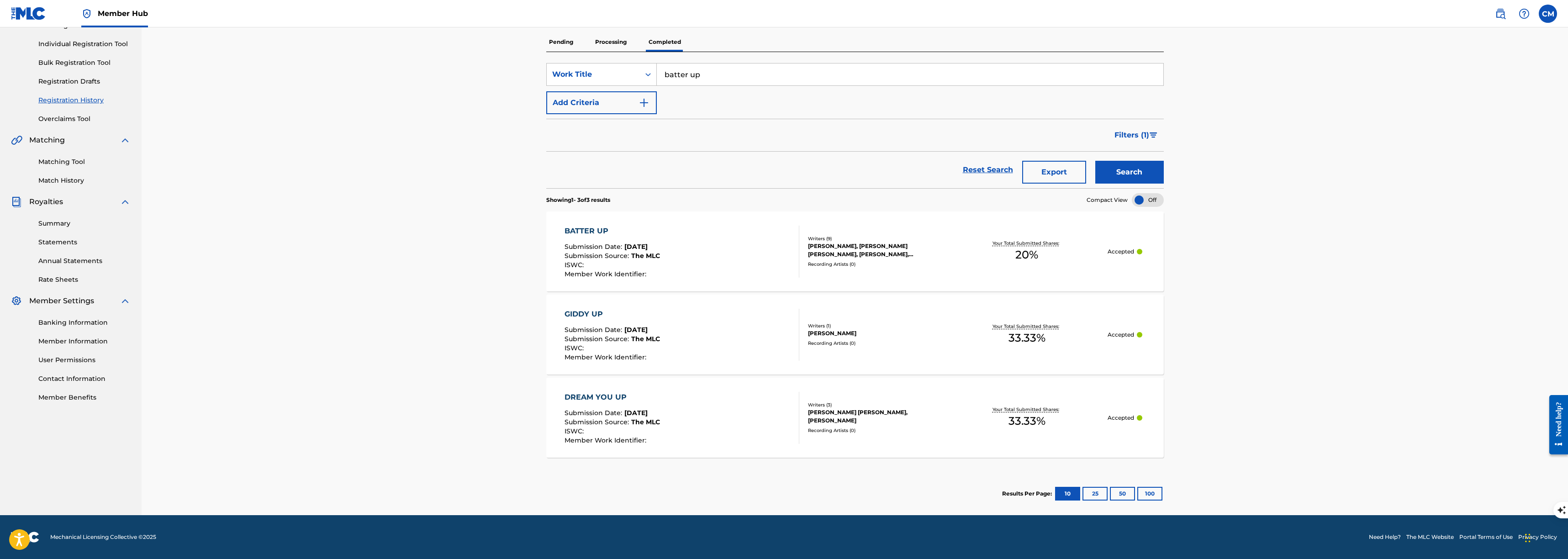
click at [491, 192] on div "Registration History Registration History is a record of new work submissions o…" at bounding box center [855, 217] width 1426 height 597
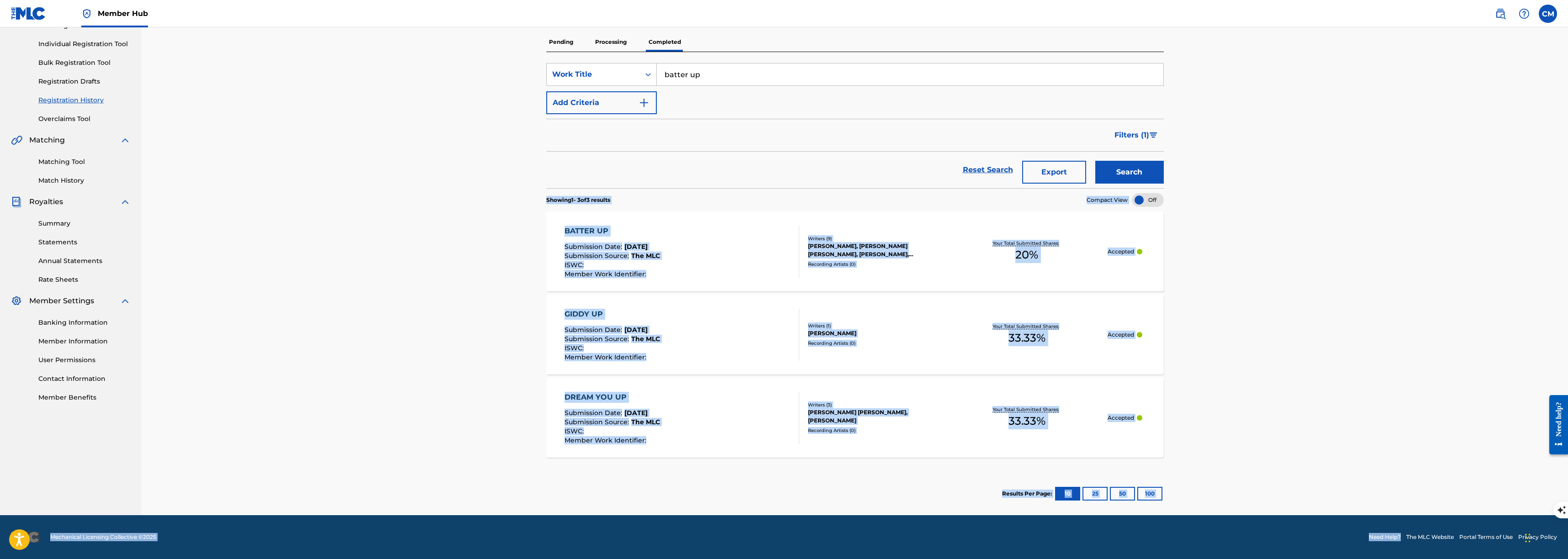
drag, startPoint x: 549, startPoint y: 192, endPoint x: 1275, endPoint y: 499, distance: 788.2
click at [1275, 499] on div "Registration History Registration History is a record of new work submissions o…" at bounding box center [855, 217] width 1426 height 597
click at [1209, 435] on div "Registration History Registration History is a record of new work submissions o…" at bounding box center [855, 217] width 1426 height 597
drag, startPoint x: 1206, startPoint y: 457, endPoint x: 337, endPoint y: 203, distance: 905.4
click at [335, 200] on div "Registration History Registration History is a record of new work submissions o…" at bounding box center [855, 217] width 1426 height 597
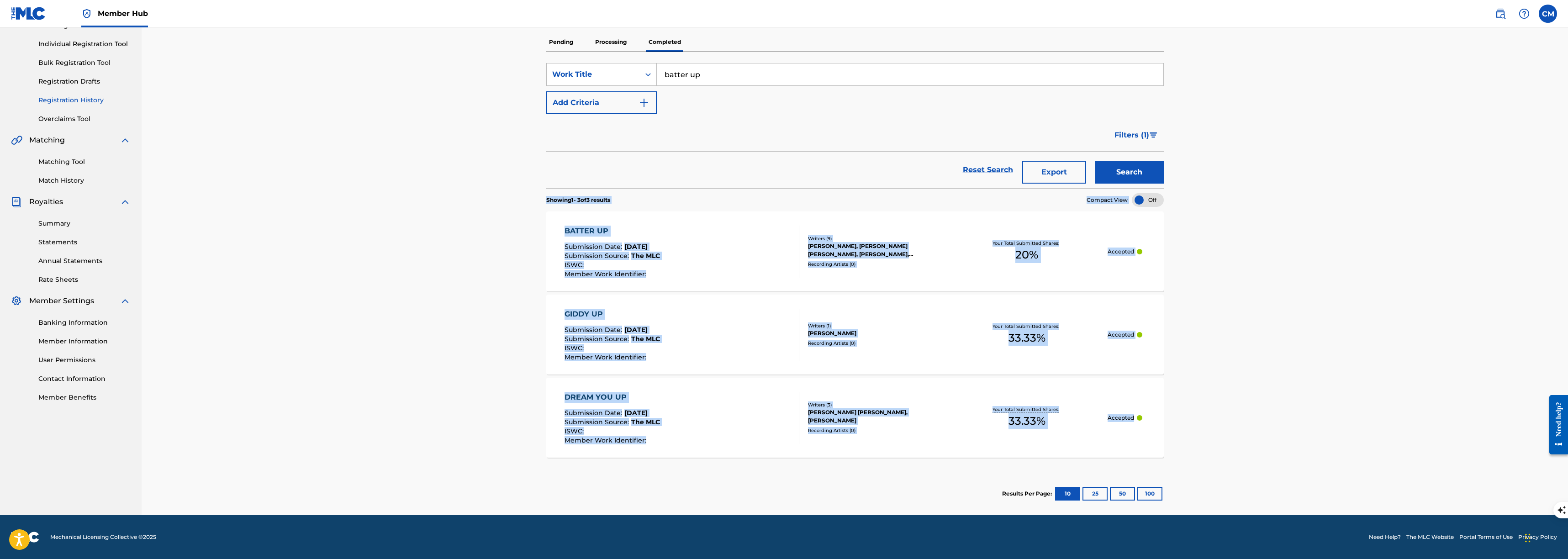
click at [338, 201] on div "Registration History Registration History is a record of new work submissions o…" at bounding box center [855, 217] width 1426 height 597
drag, startPoint x: 393, startPoint y: 180, endPoint x: 1126, endPoint y: 493, distance: 797.0
click at [1111, 528] on div "Member Hub CM CM [PERSON_NAME] [PERSON_NAME][EMAIL_ADDRESS][DOMAIN_NAME] Notifi…" at bounding box center [784, 225] width 1568 height 669
click at [1220, 300] on div "Registration History Registration History is a record of new work submissions o…" at bounding box center [855, 217] width 1426 height 597
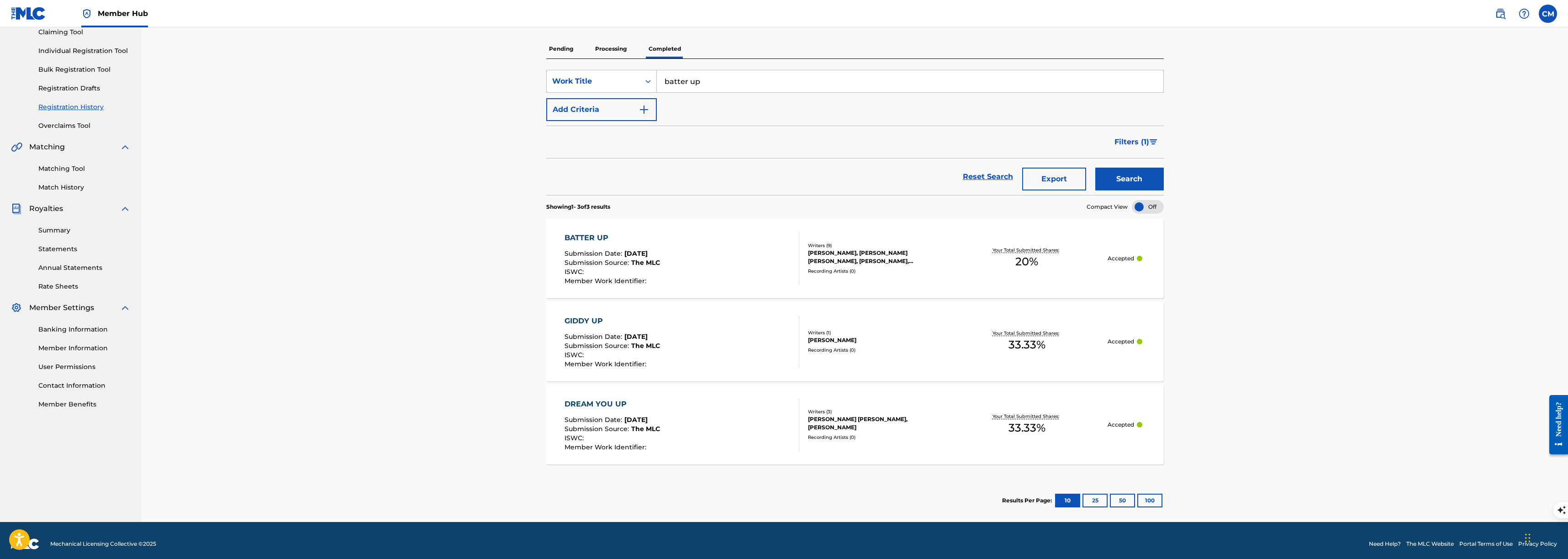
scroll to position [97, 0]
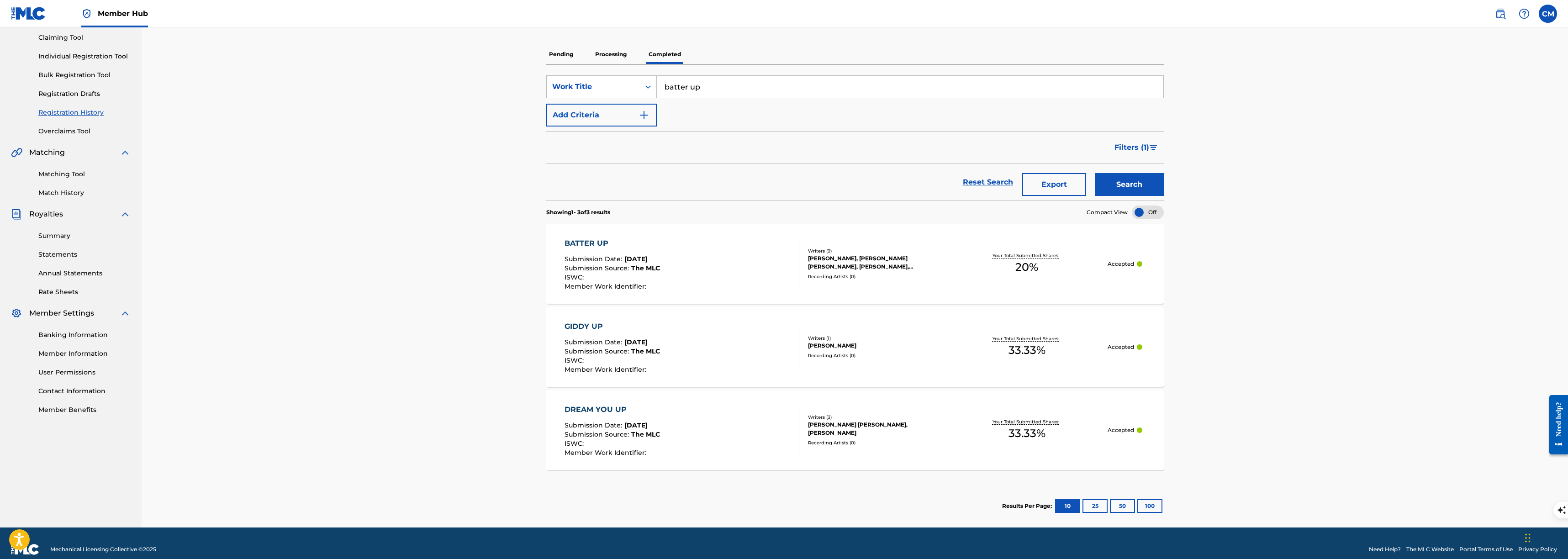
click at [31, 13] on img at bounding box center [29, 13] width 35 height 13
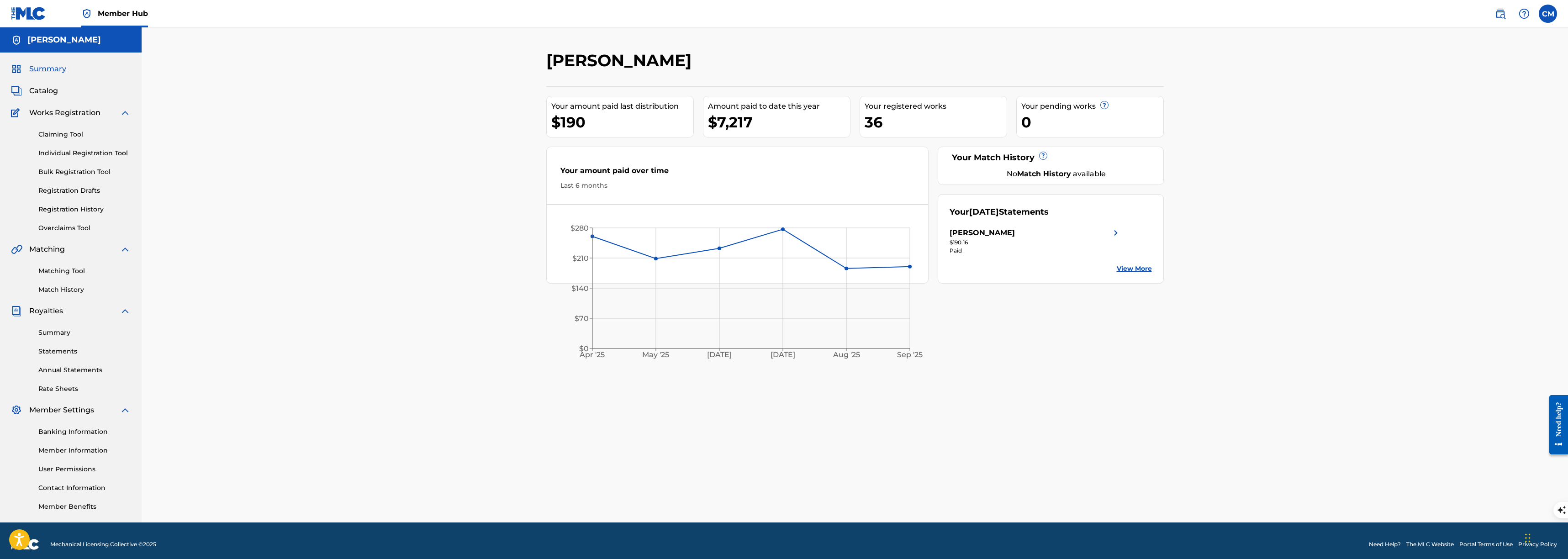
click at [324, 68] on div "[PERSON_NAME] Your amount paid last distribution $190 Amount paid to date this …" at bounding box center [855, 275] width 1426 height 495
click at [231, 45] on div "[PERSON_NAME] Your amount paid last distribution $190 Amount paid to date this …" at bounding box center [855, 275] width 1426 height 495
